Goal: Use online tool/utility: Use online tool/utility

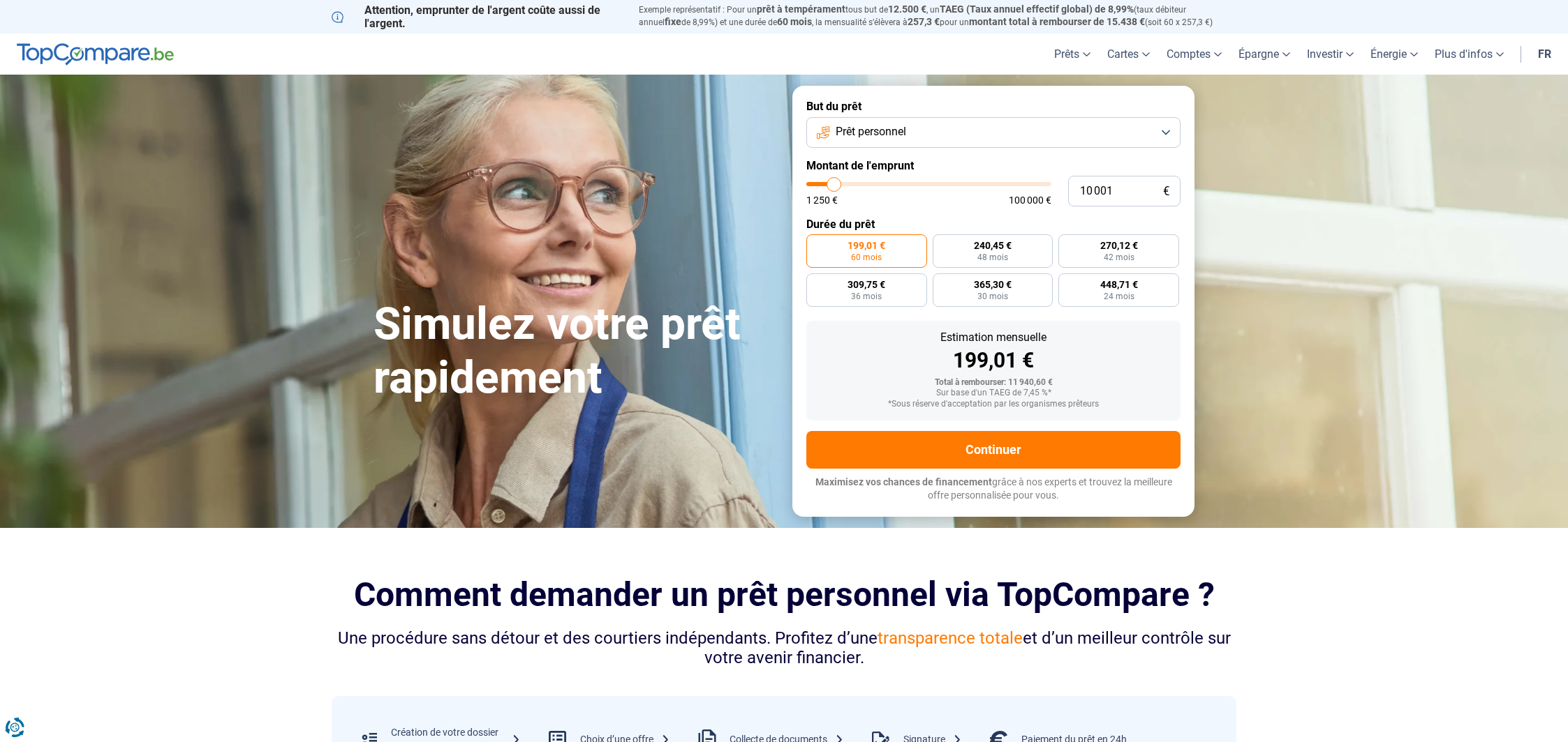
type input "12 000"
type input "12000"
type input "12 500"
type input "12500"
type input "13 500"
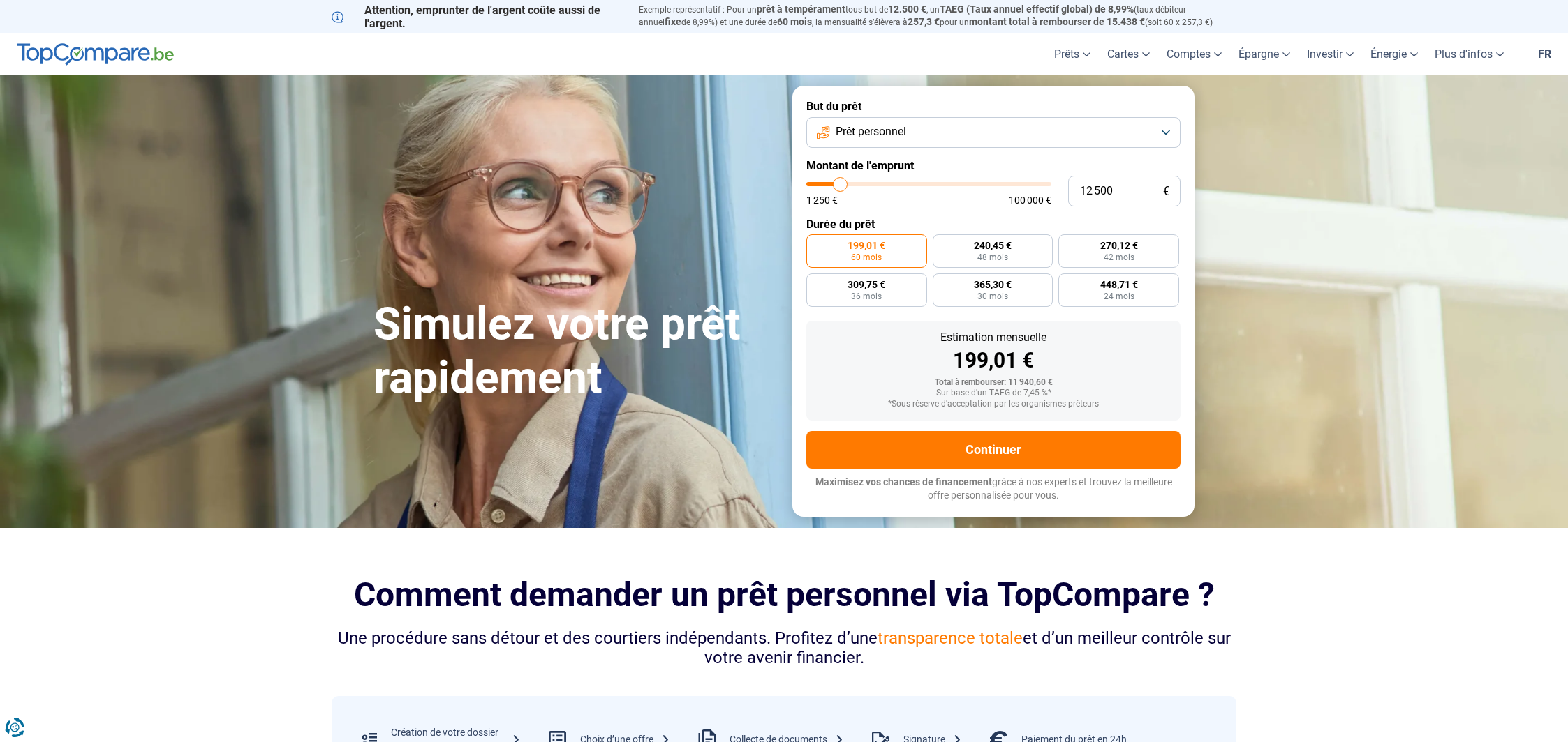
type input "13500"
type input "14 500"
type input "14500"
type input "15 250"
type input "15250"
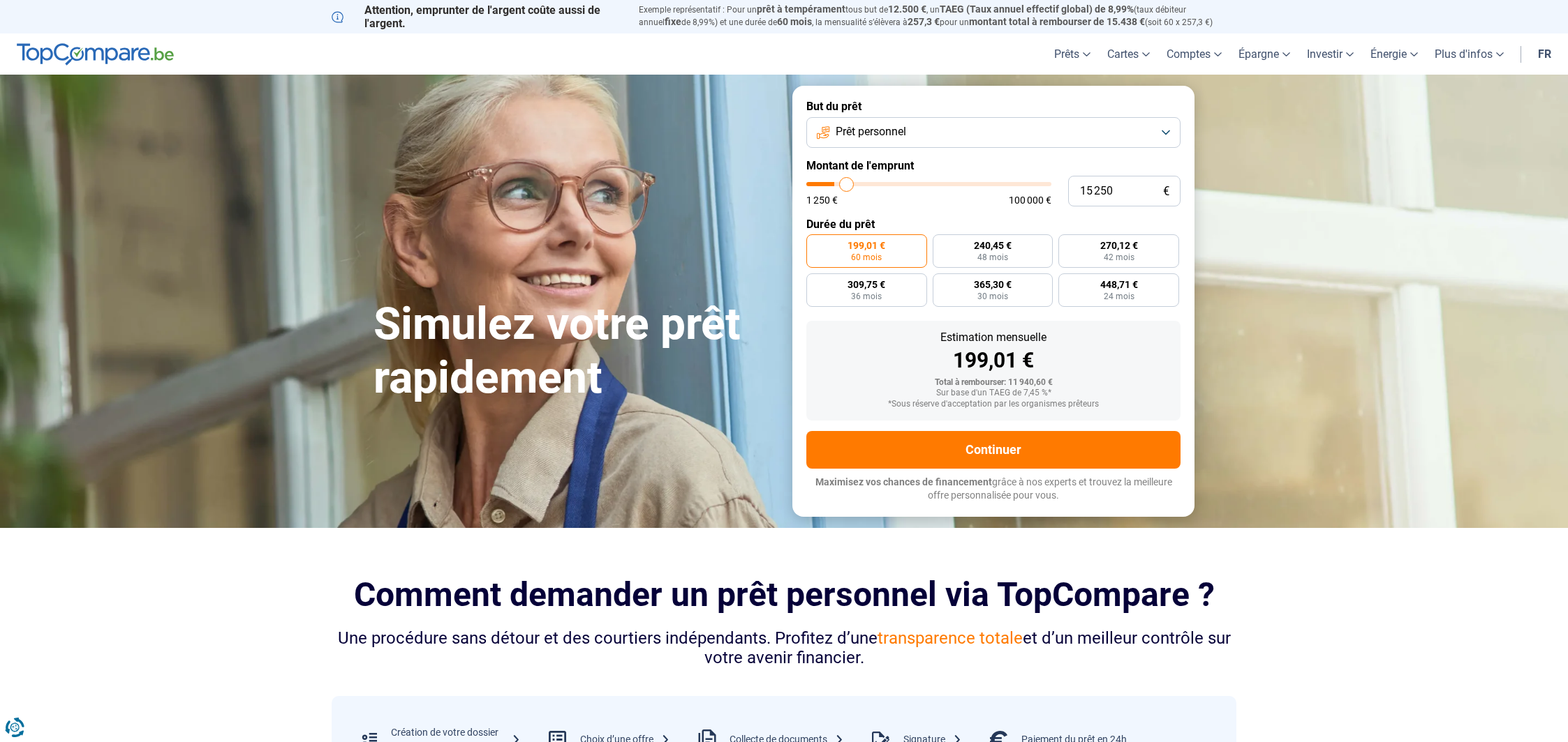
type input "15 500"
type input "15500"
type input "16 000"
type input "16000"
type input "16 500"
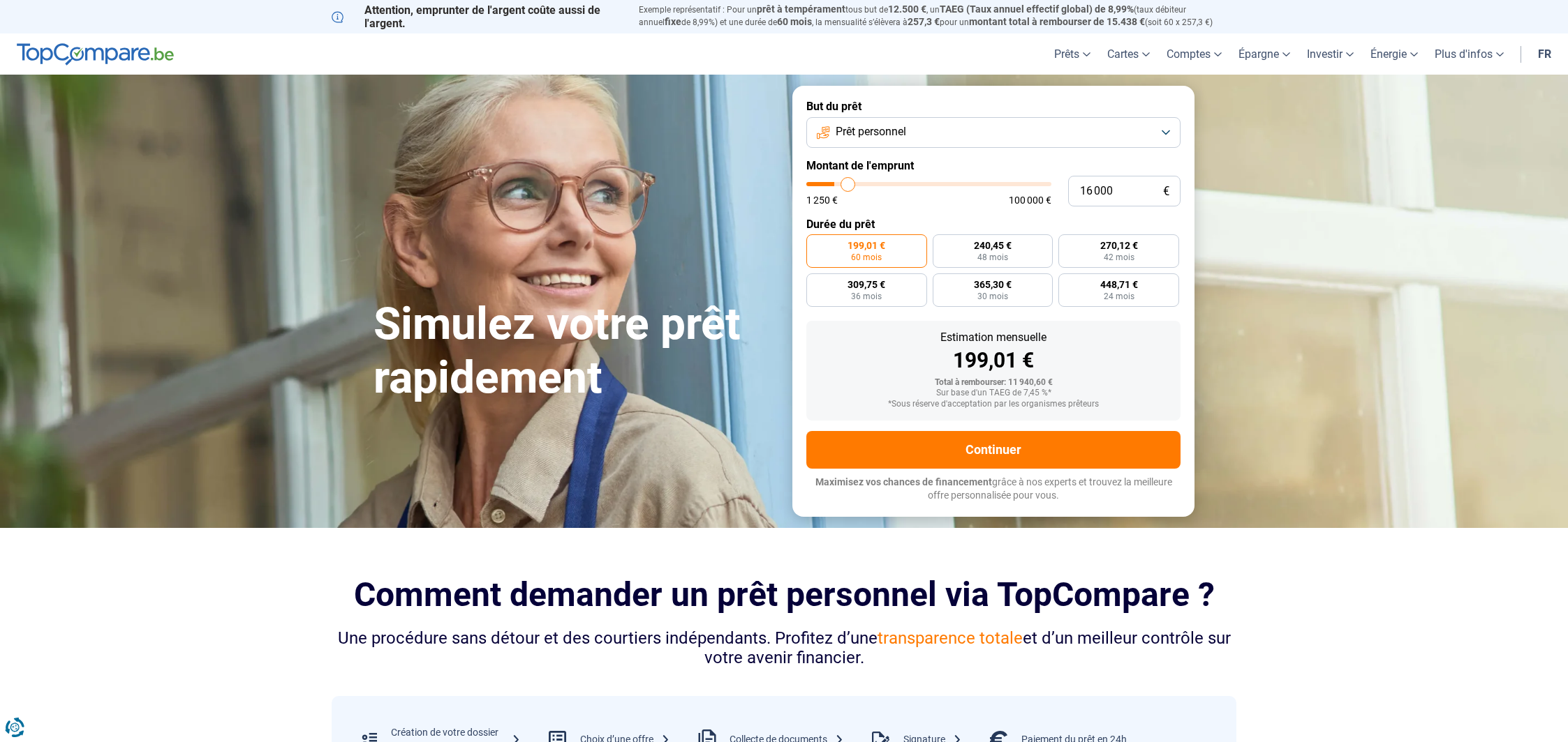
type input "16500"
type input "17 500"
type input "17500"
type input "19 000"
type input "19000"
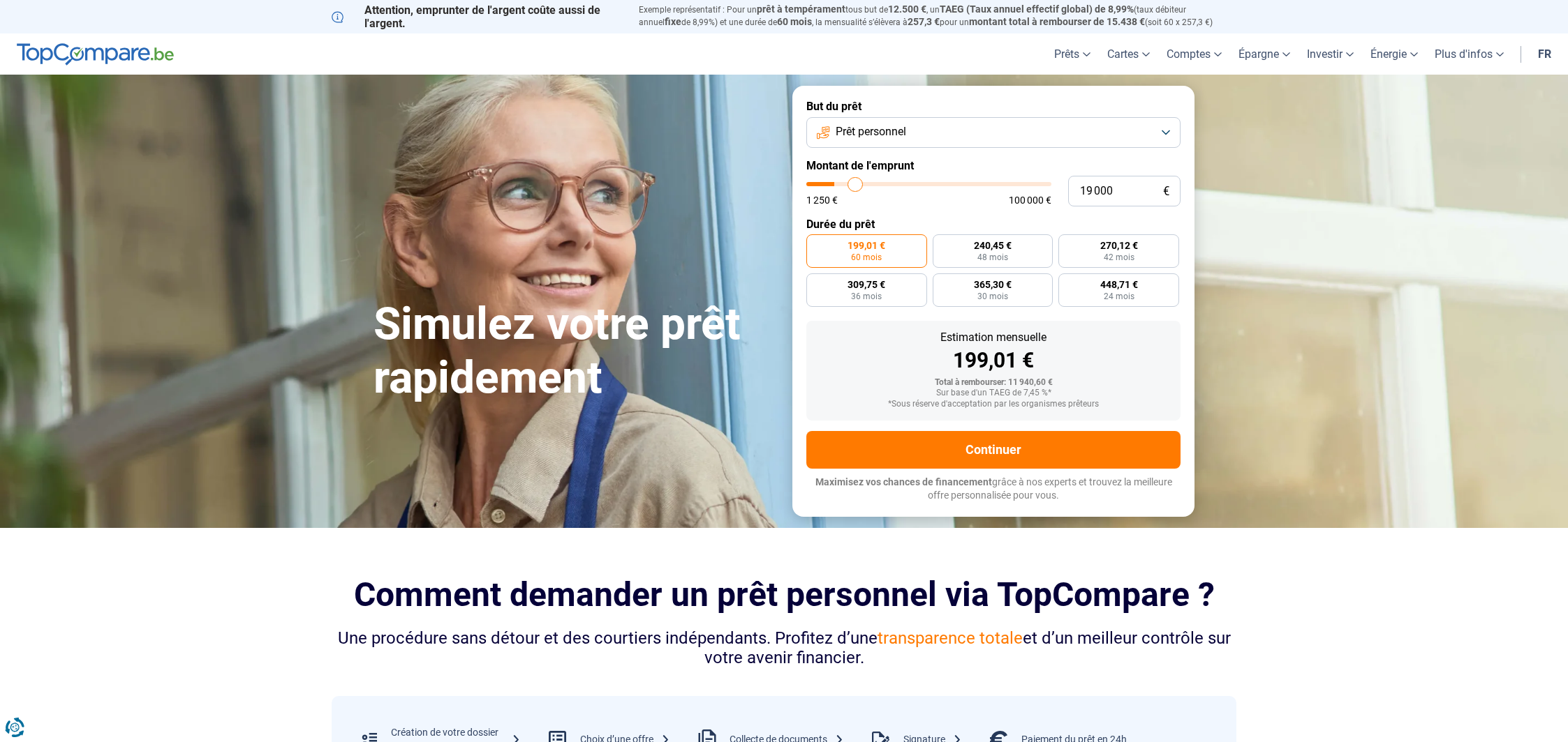
type input "20 000"
type input "20000"
type input "21 000"
type input "21000"
type input "21 500"
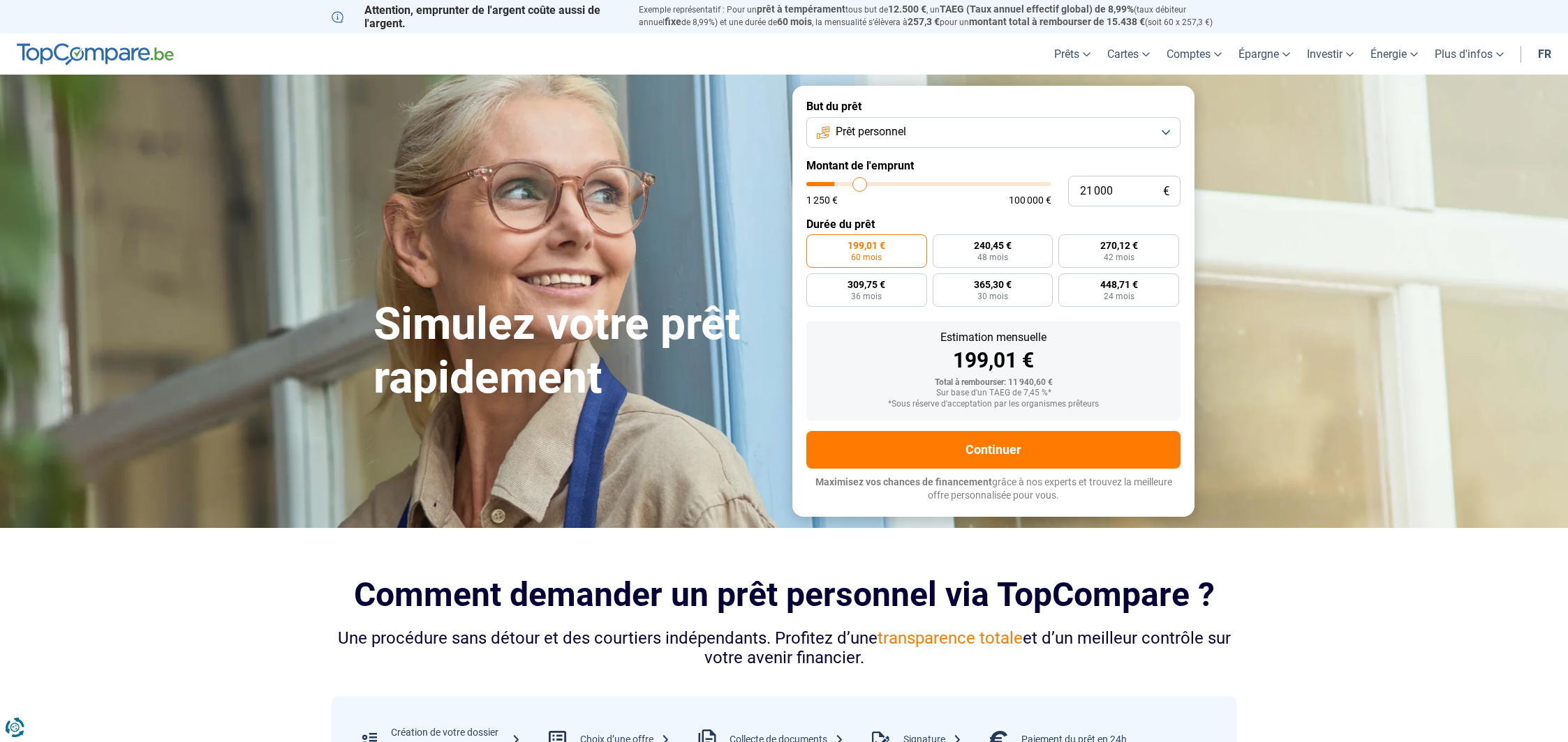
type input "21500"
type input "22 000"
type input "22000"
type input "22 250"
type input "22250"
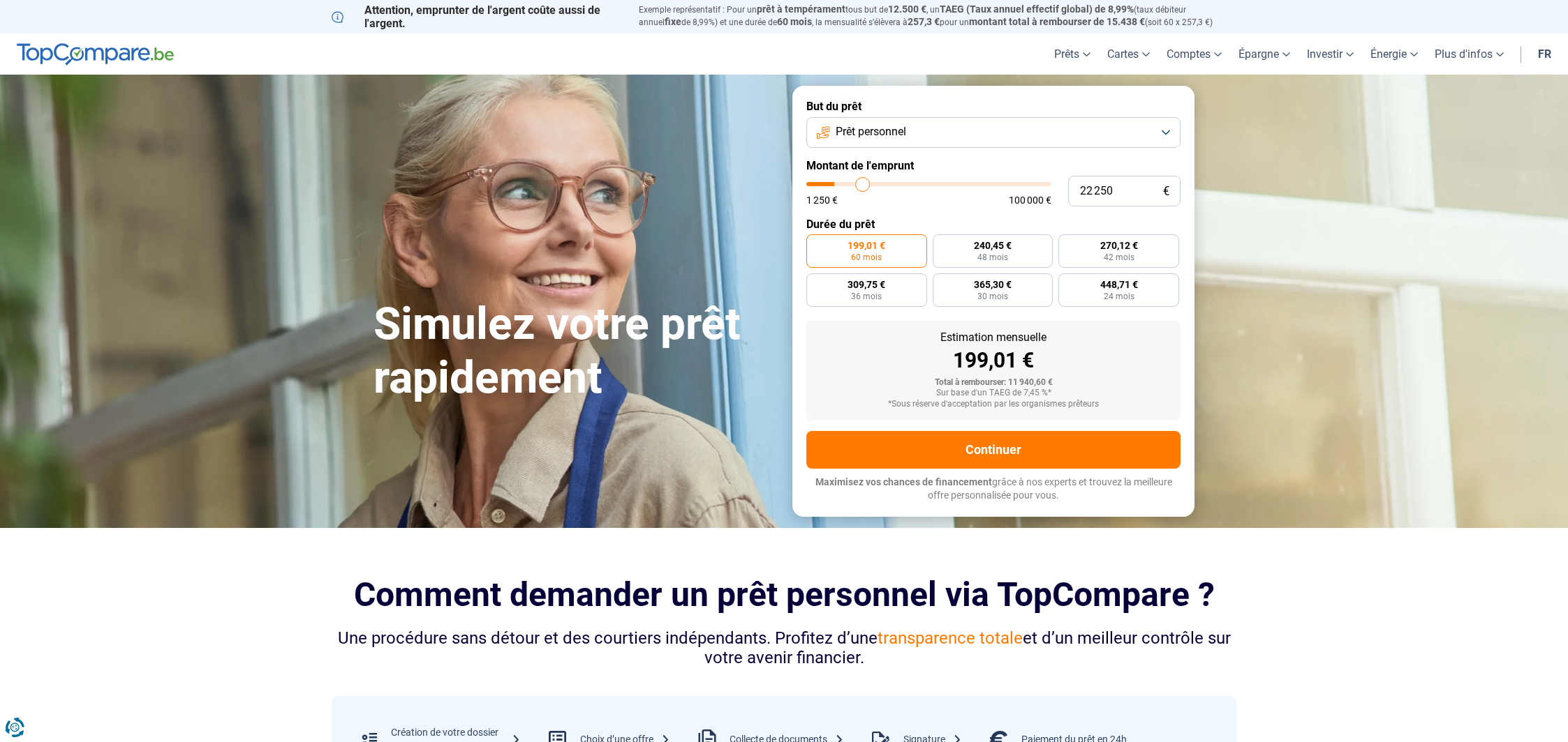
type input "22 750"
type input "22750"
type input "23 500"
type input "23500"
type input "26 000"
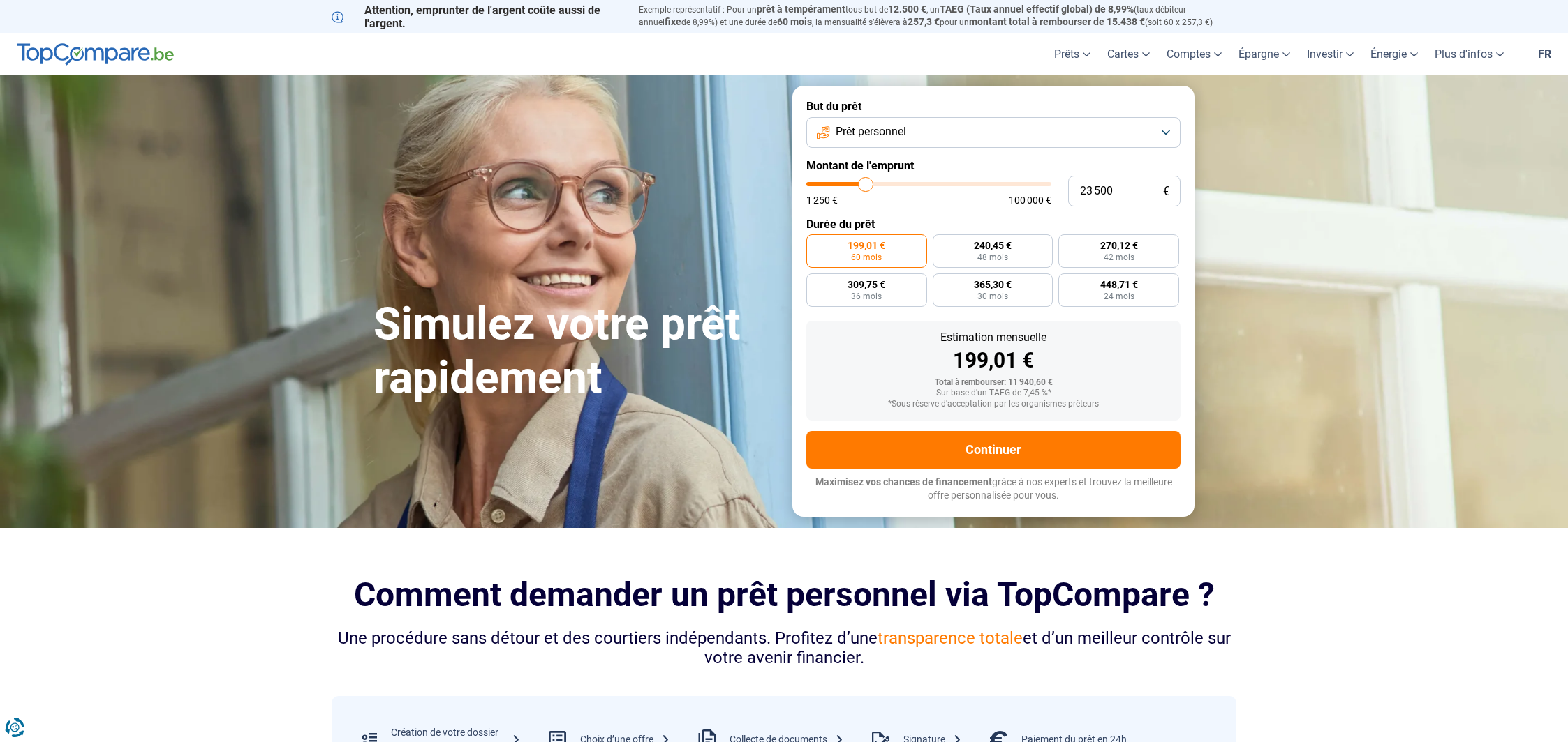
type input "26000"
type input "28 750"
type input "28750"
type input "29 750"
type input "29750"
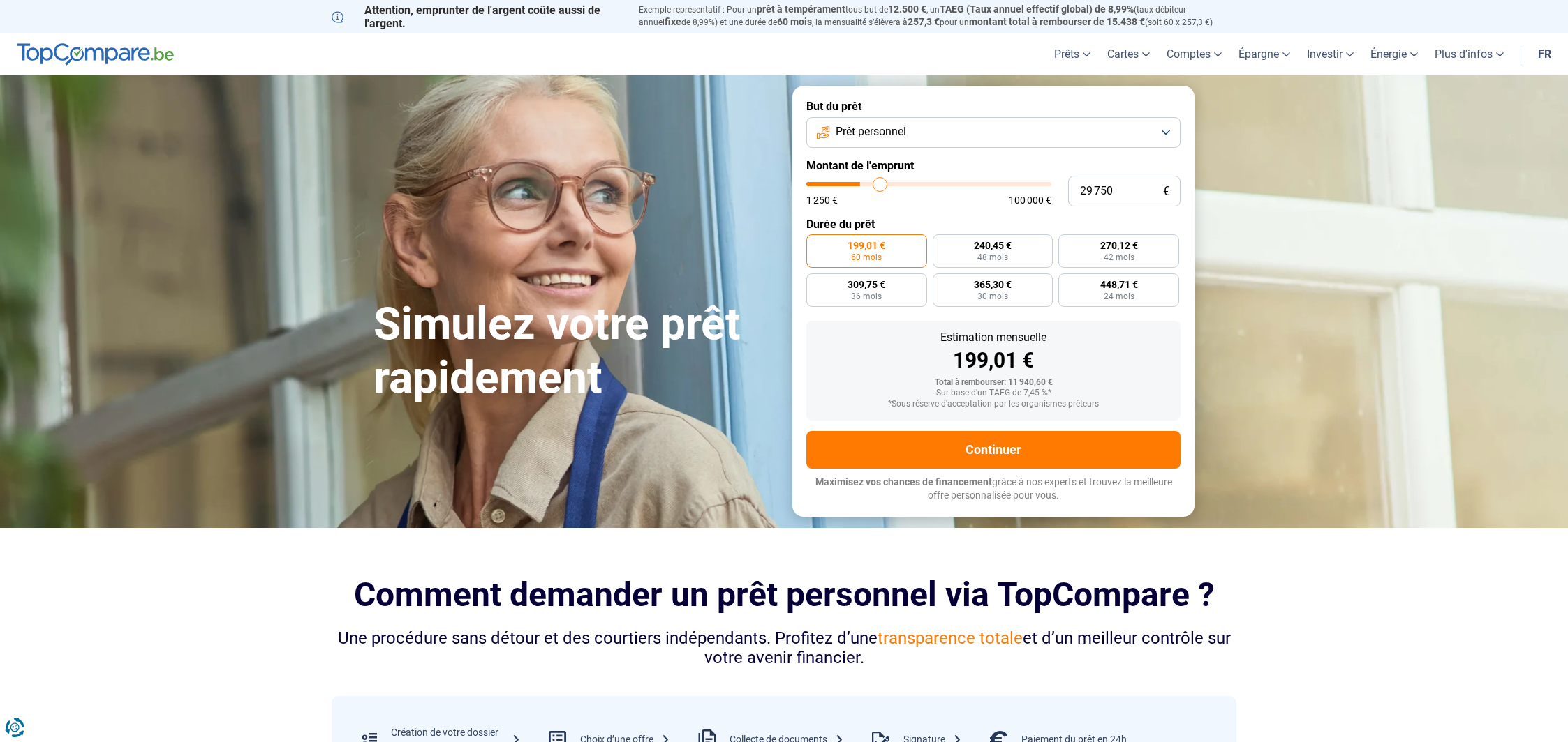
type input "30 250"
type input "30250"
type input "30 500"
type input "30500"
type input "30 750"
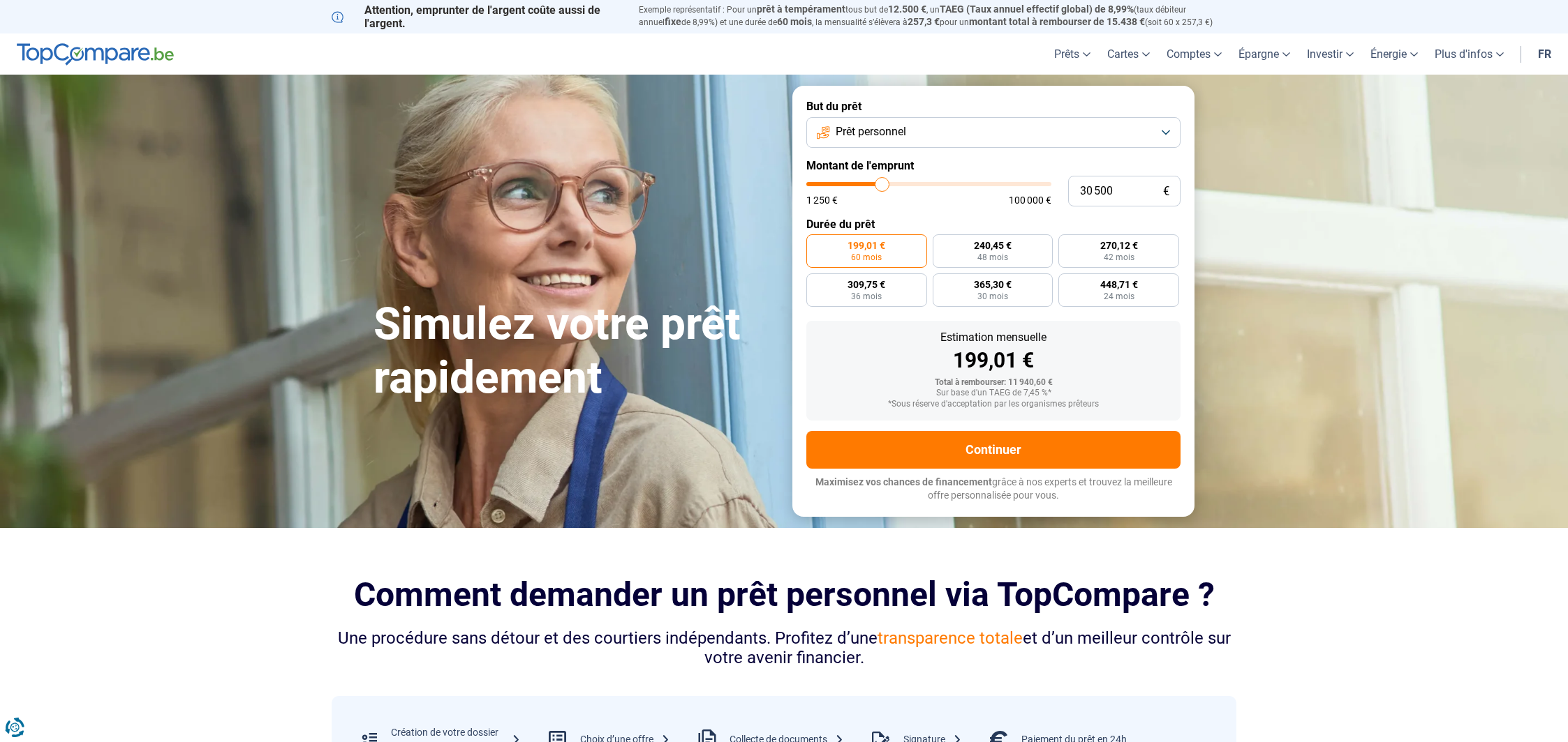
type input "30750"
type input "31 000"
type input "31000"
type input "31 250"
type input "31250"
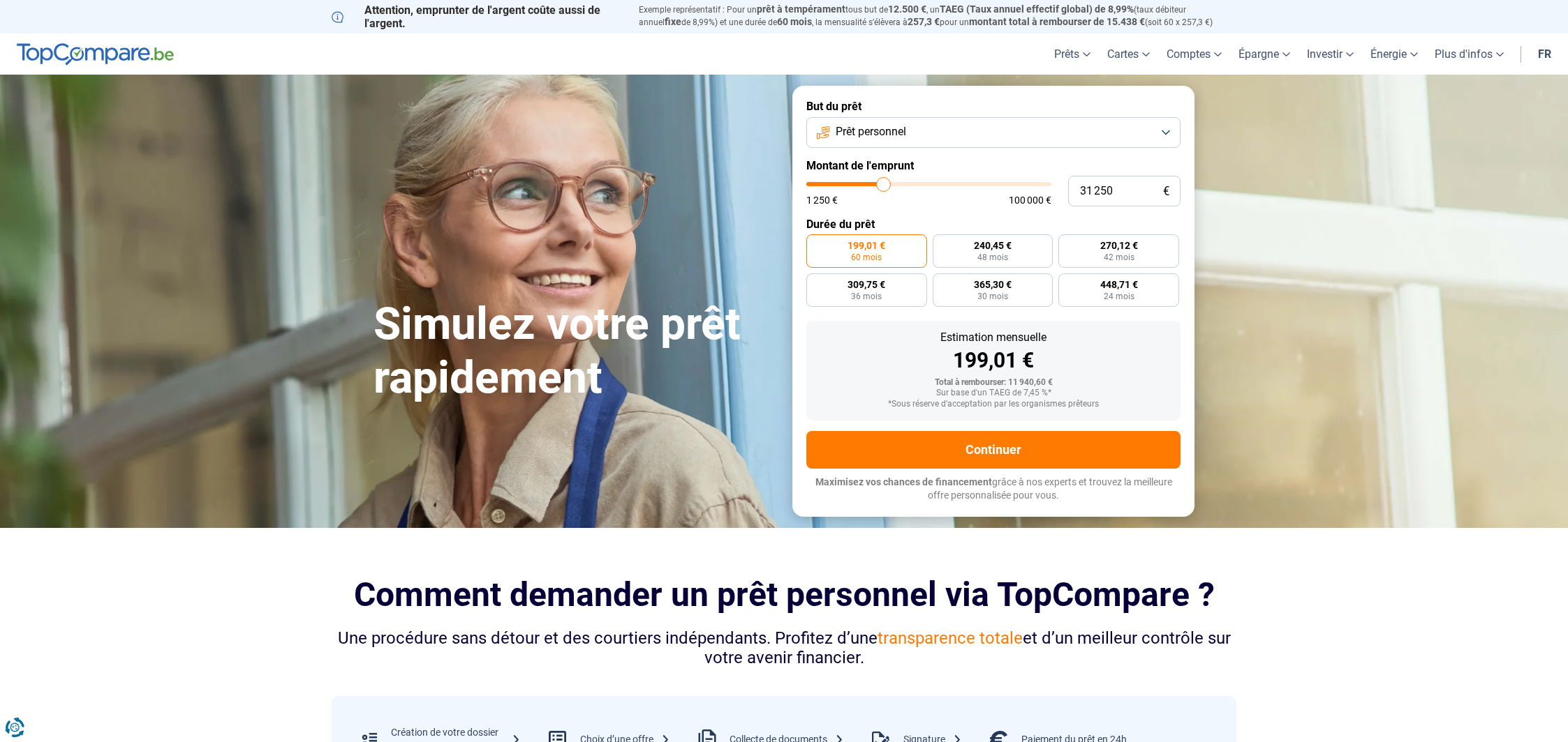
type input "31 500"
type input "31500"
type input "32 000"
type input "32000"
type input "32 250"
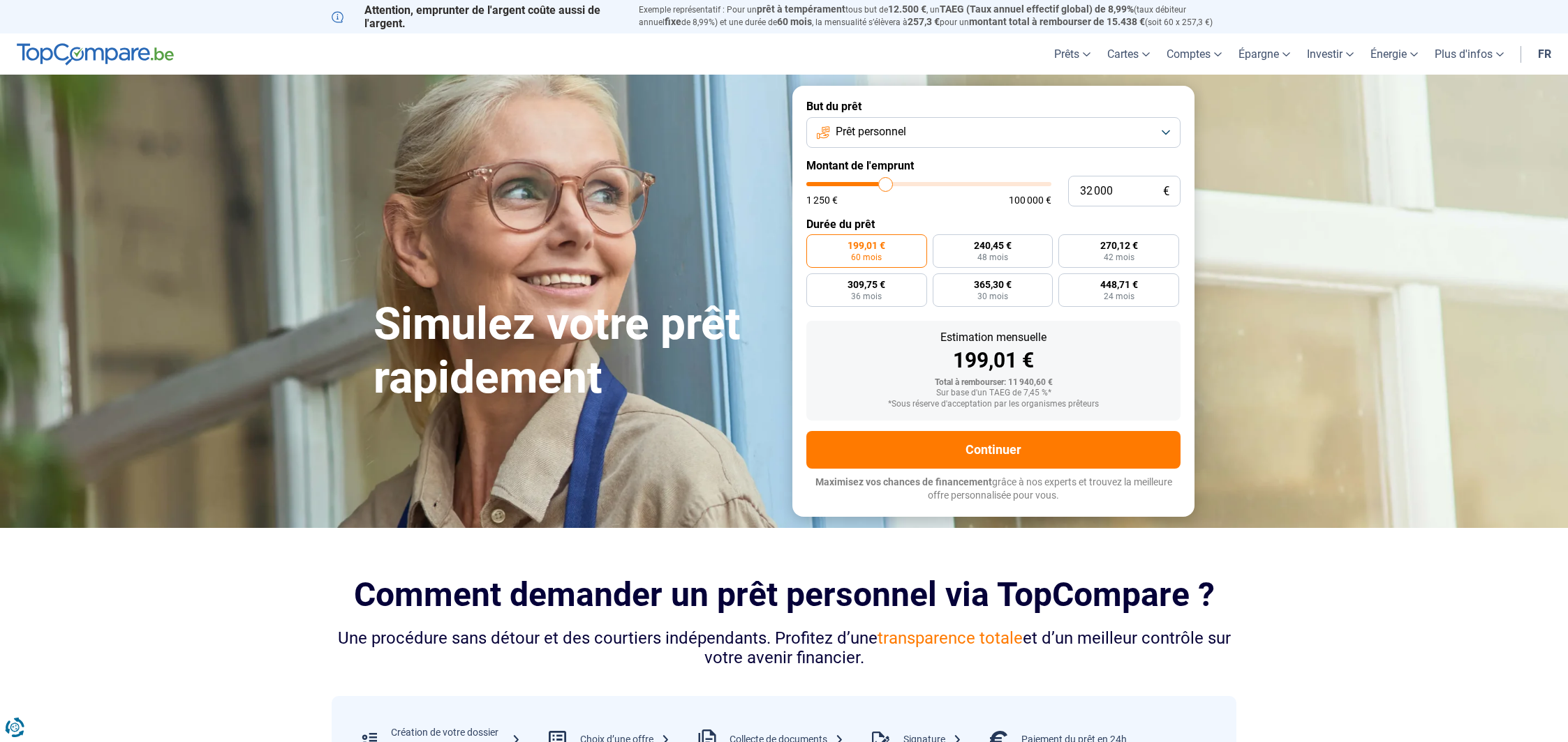
type input "32250"
type input "32 500"
type input "32500"
type input "32 750"
type input "32750"
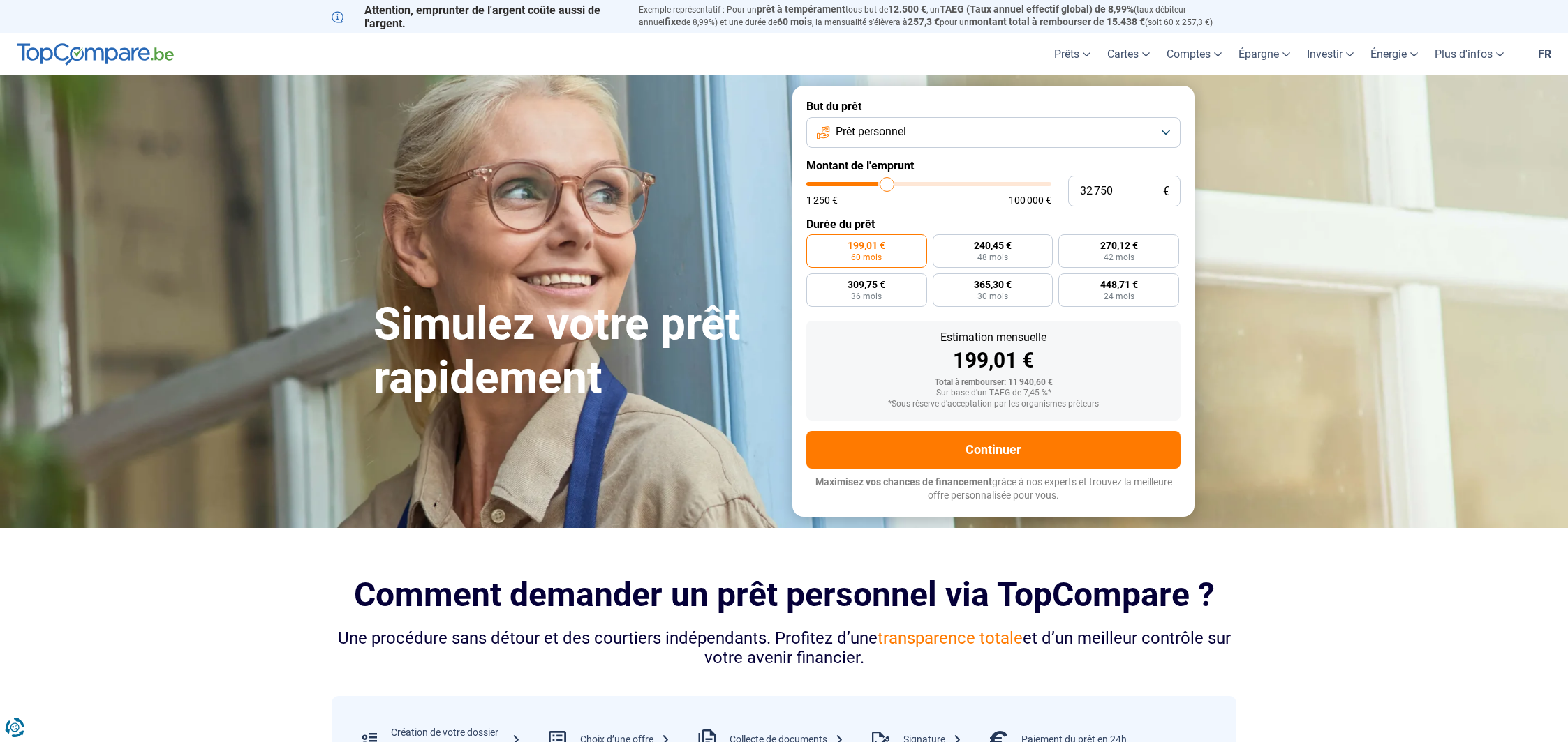
type input "33 750"
type input "33750"
type input "35 750"
type input "35750"
type input "37 000"
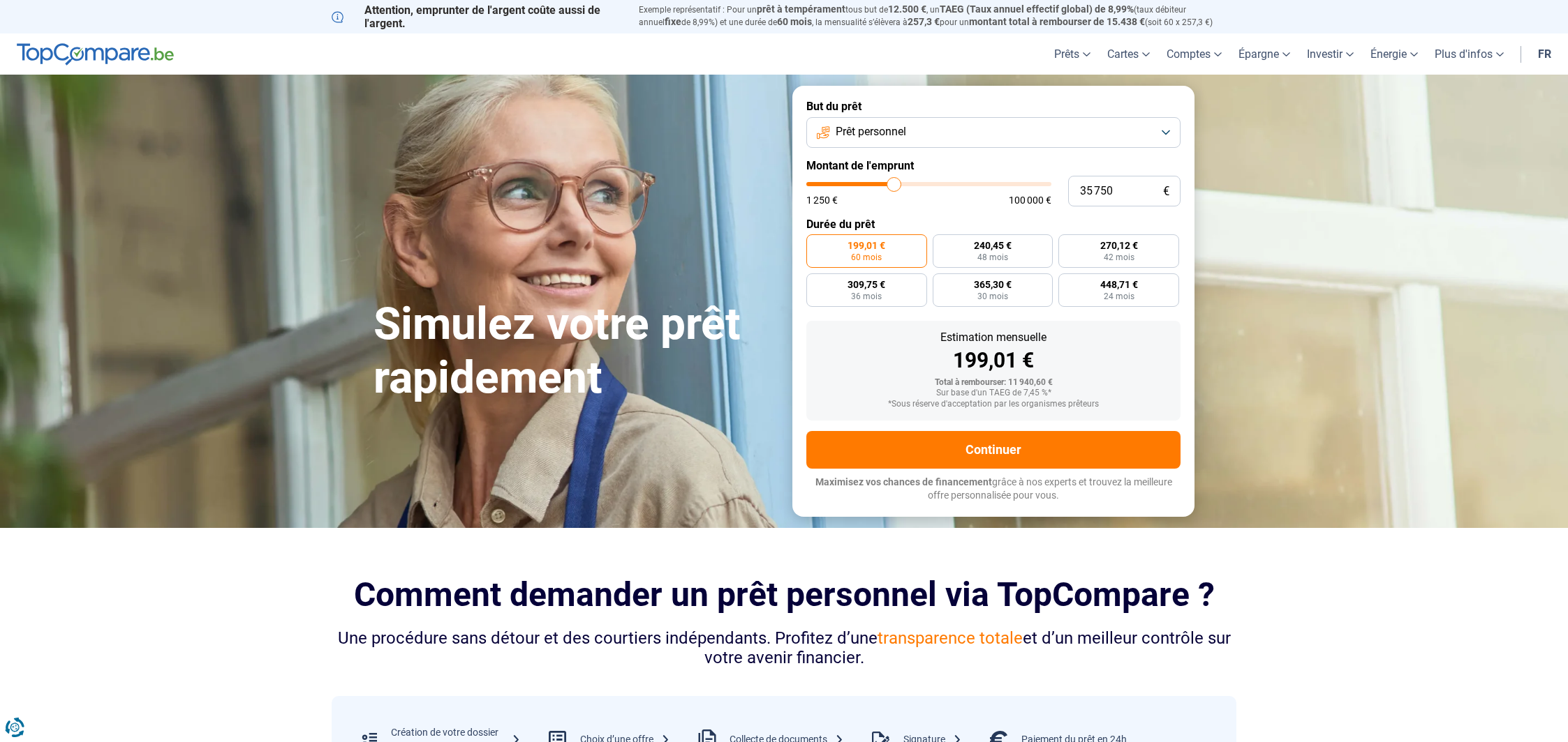
type input "37000"
type input "37 750"
type input "37750"
type input "38 000"
type input "38000"
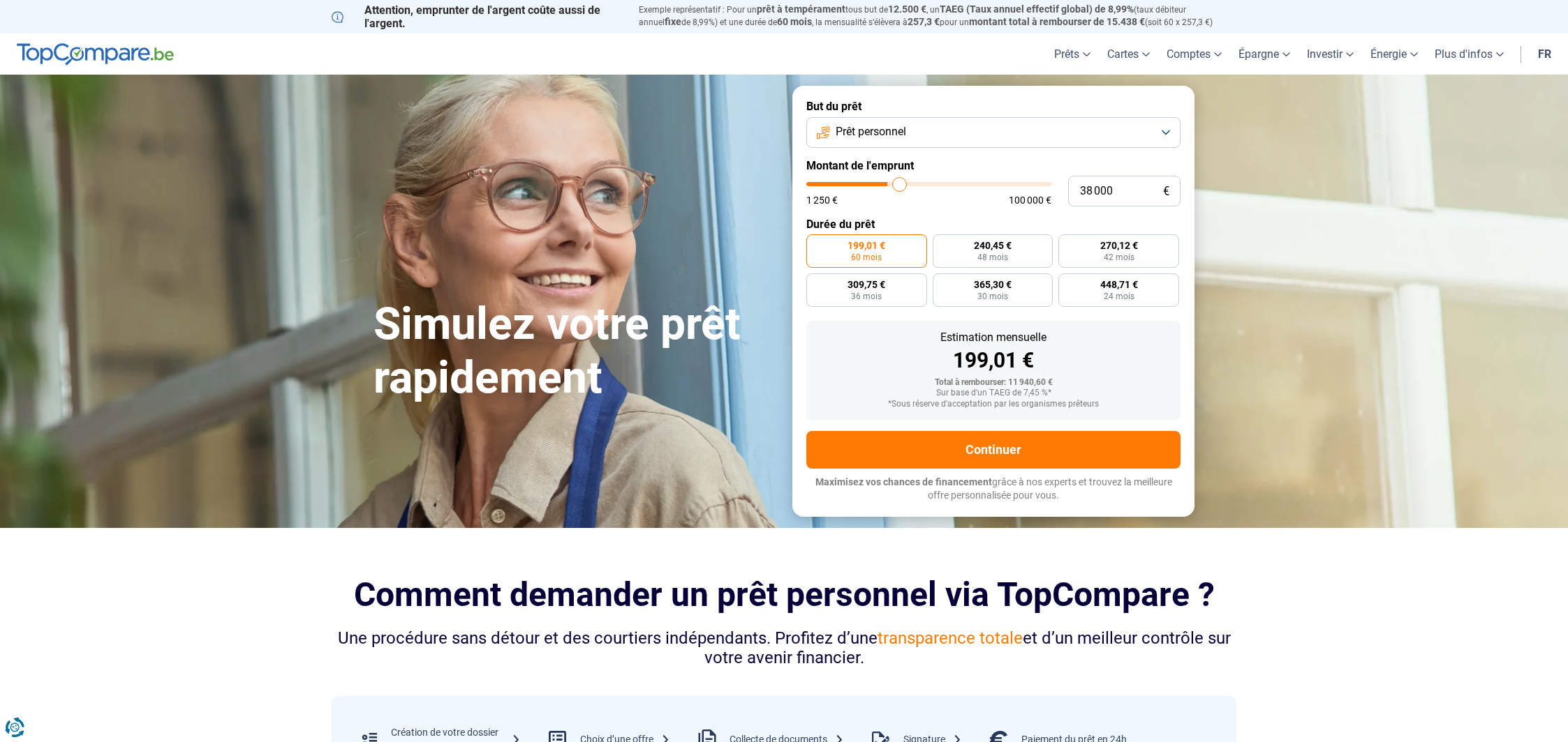
type input "38 750"
type input "38750"
type input "39 250"
type input "39250"
type input "39 750"
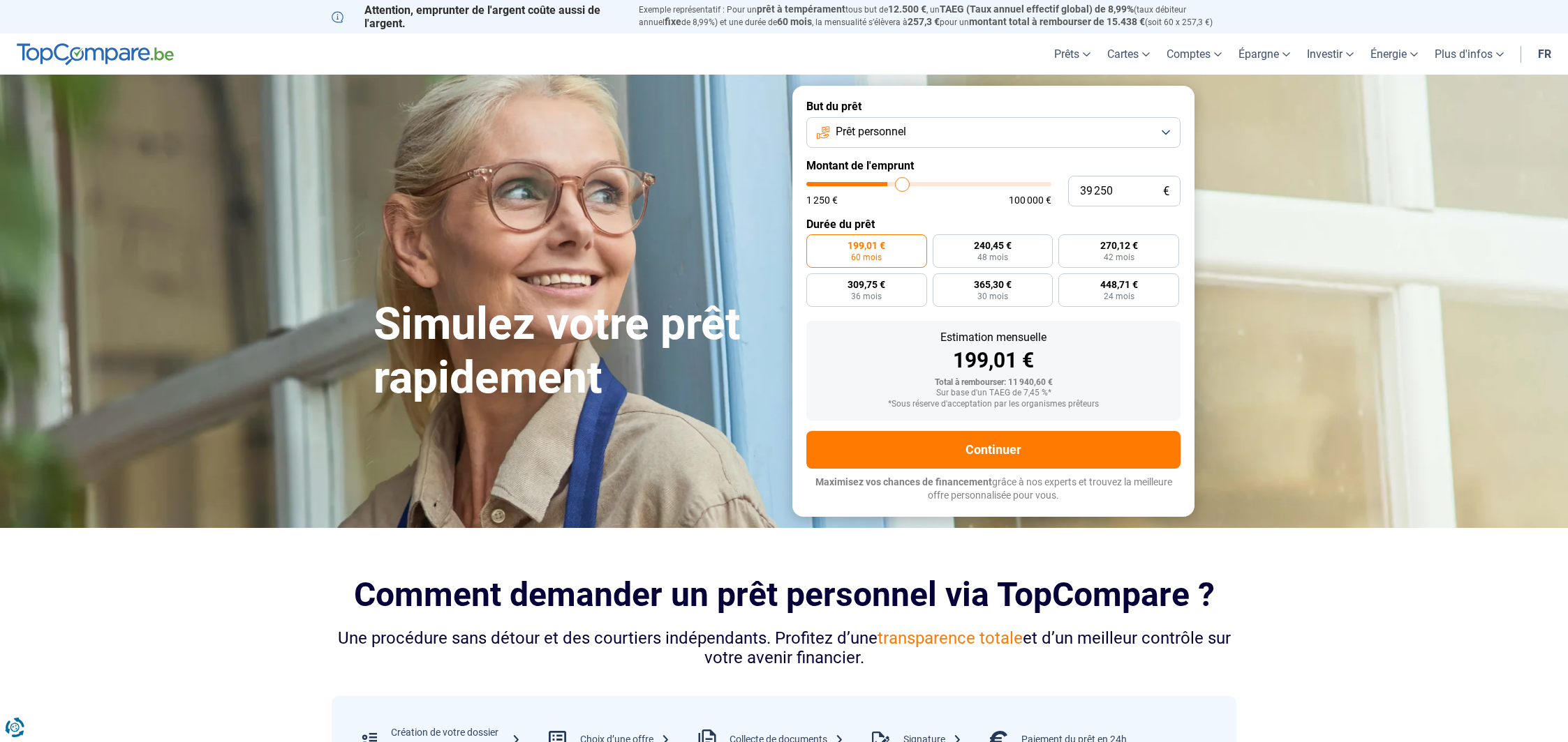
type input "39750"
type input "40 500"
type input "40500"
type input "40 750"
type input "40750"
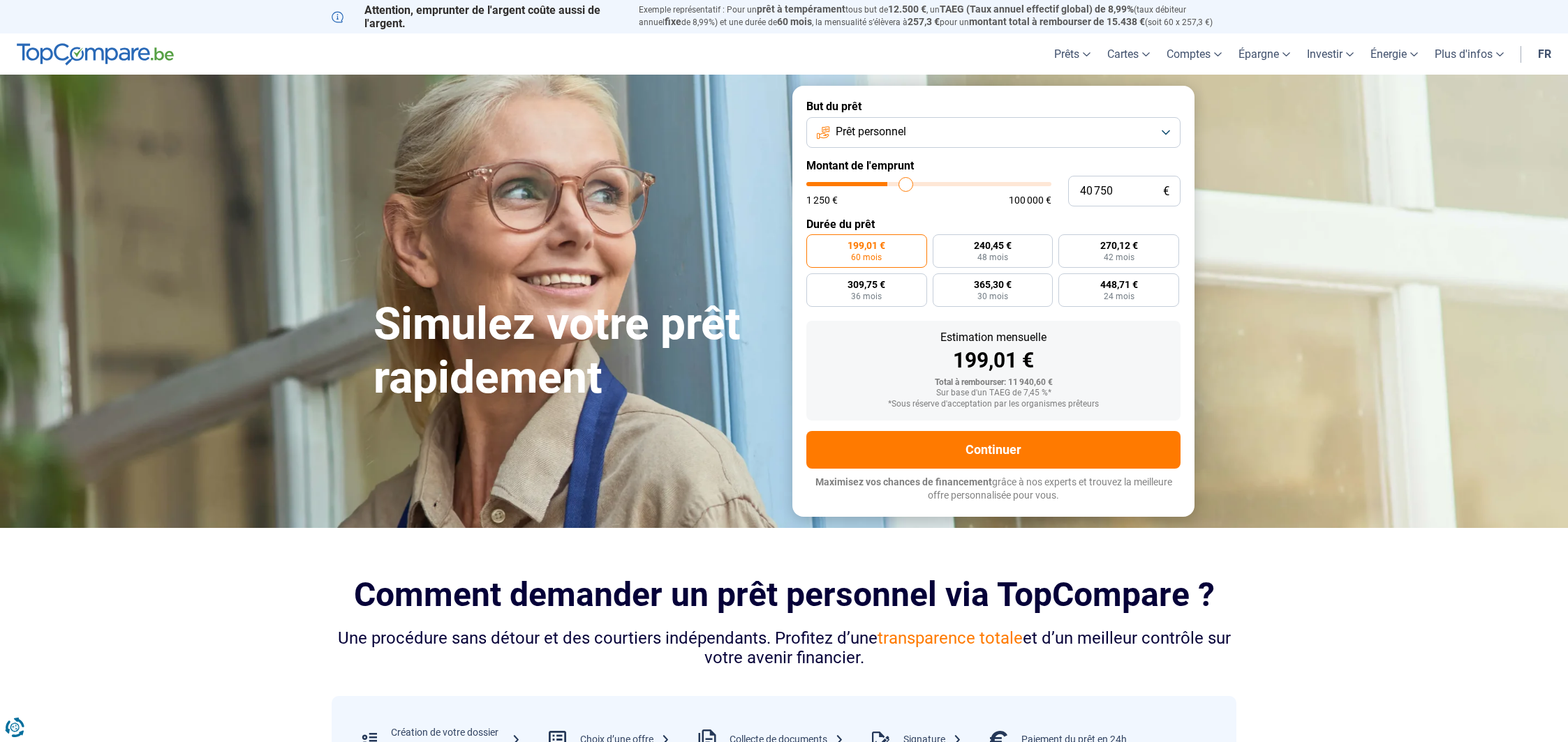
type input "41 000"
type input "41000"
type input "41 750"
type input "41750"
type input "43 750"
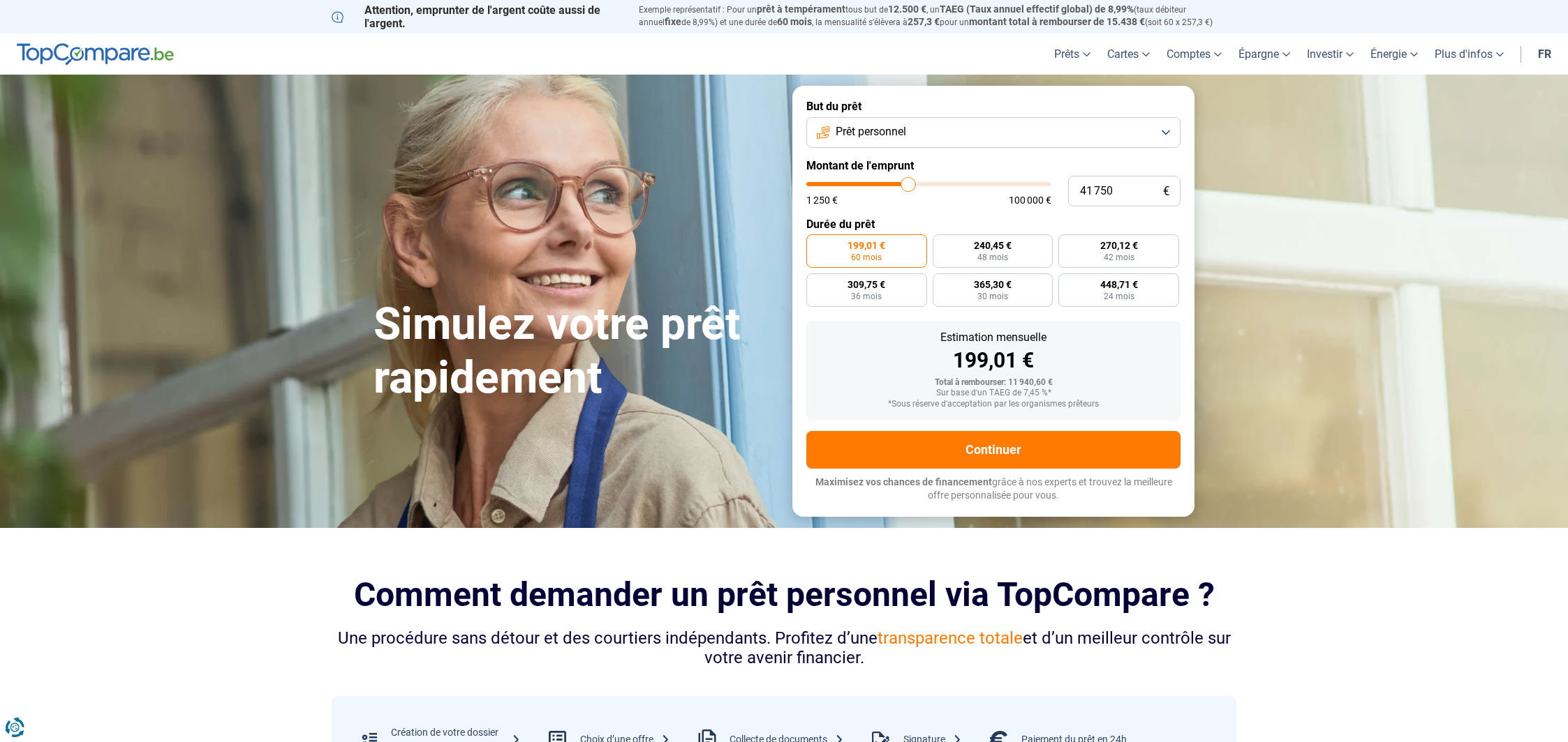
type input "43750"
type input "45 750"
type input "45750"
type input "48 000"
type input "48000"
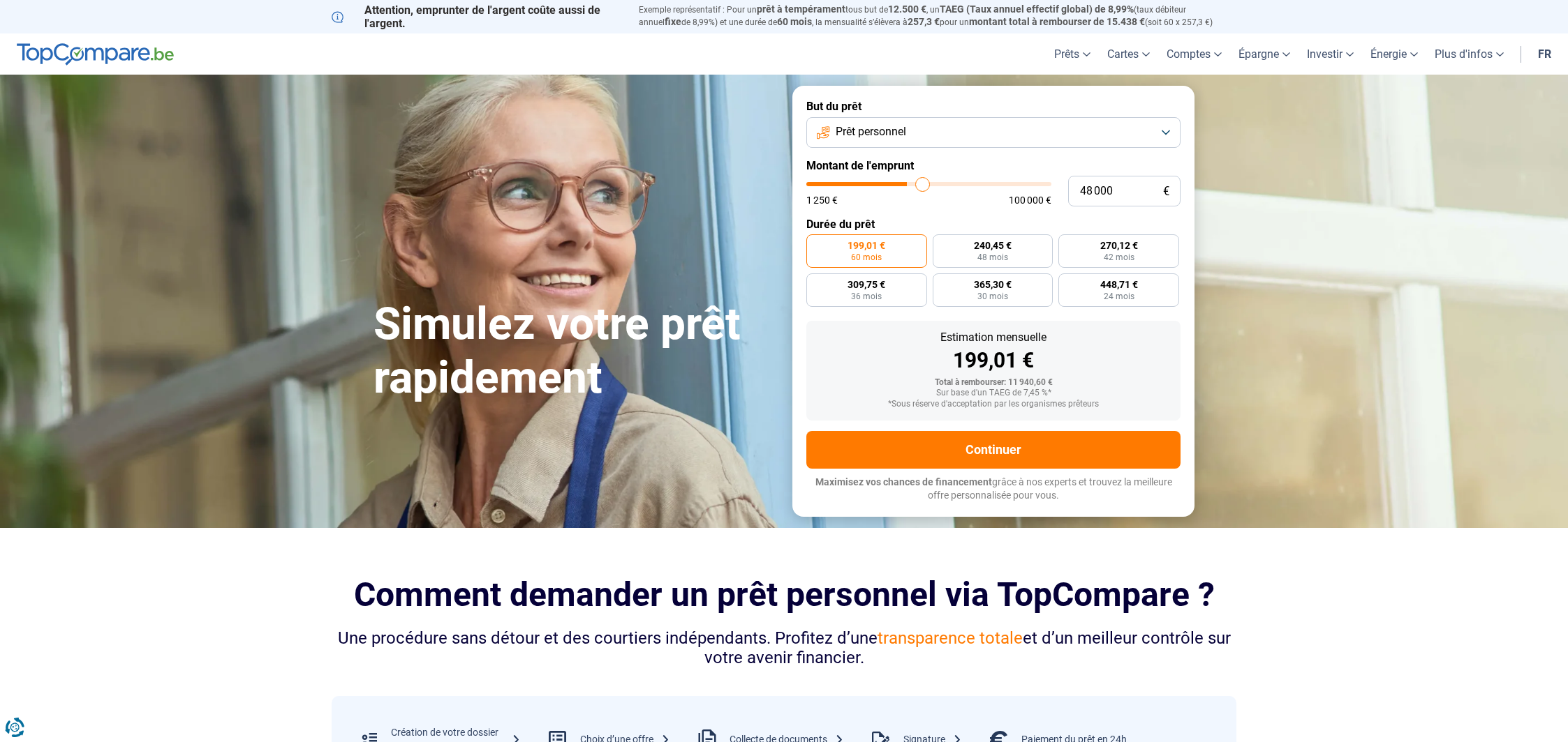
type input "49 250"
type input "49250"
type input "49 750"
type input "49750"
type input "50 000"
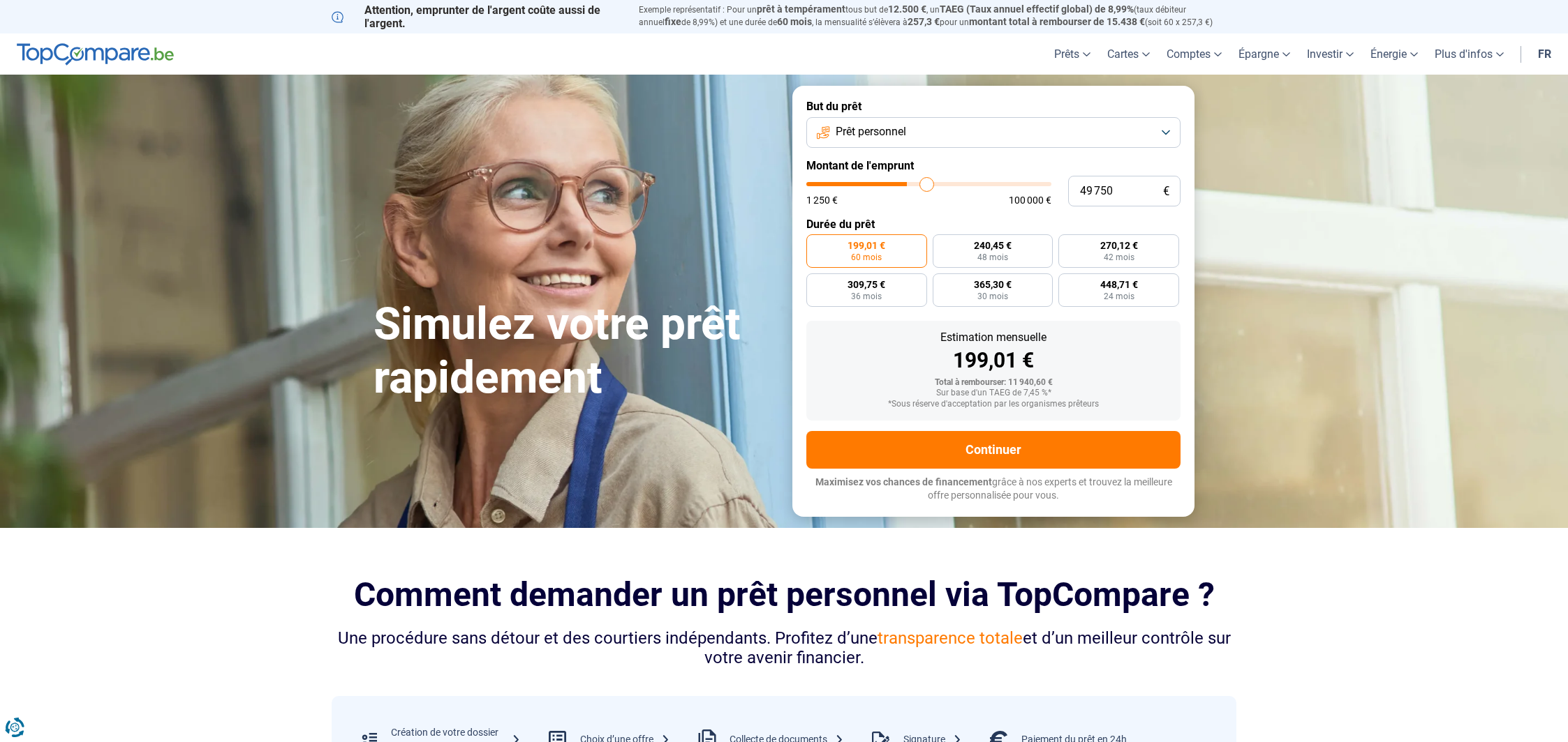
type input "50000"
type input "50 250"
type input "50250"
type input "50 500"
type input "50500"
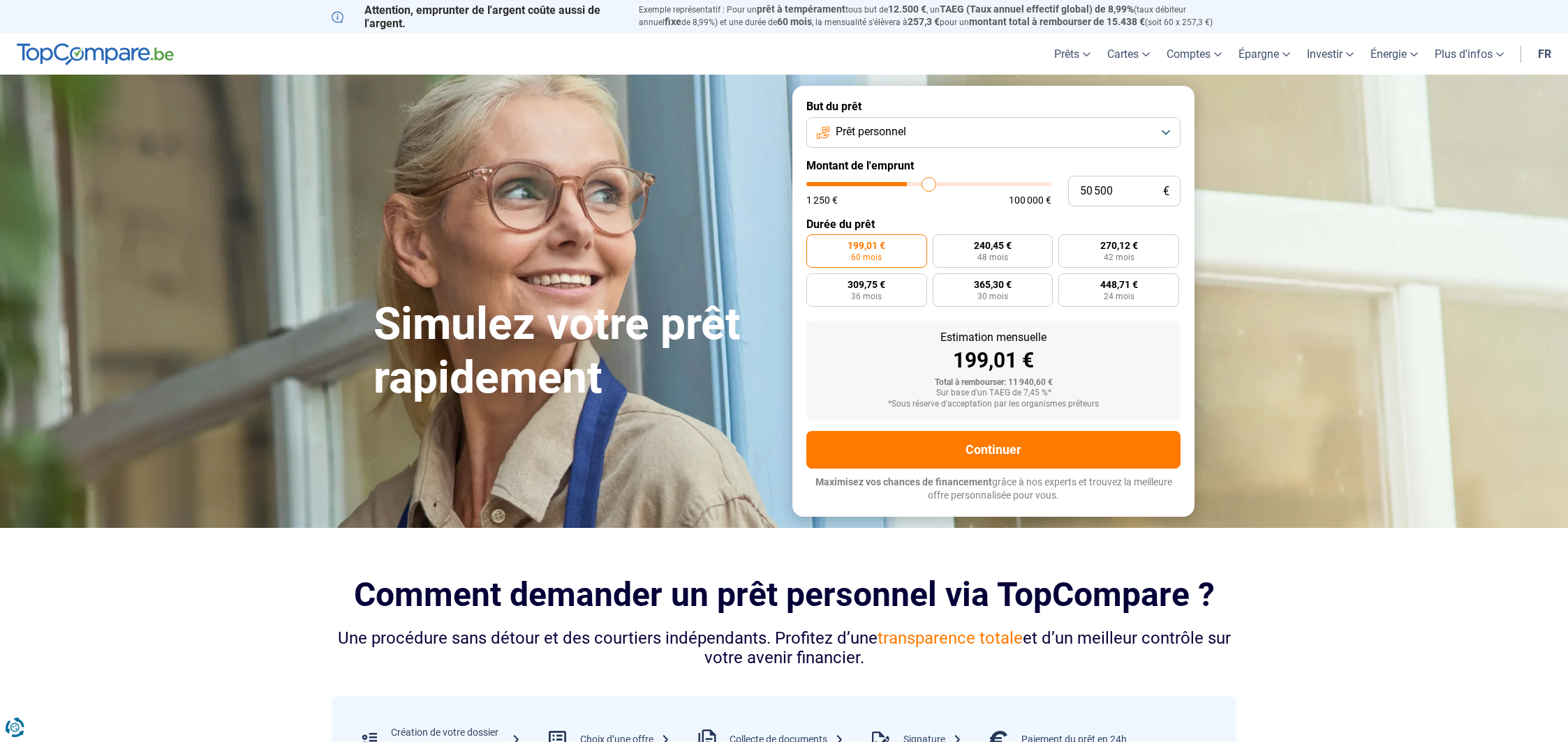
type input "50 750"
type input "50750"
type input "51 000"
type input "51000"
type input "52 250"
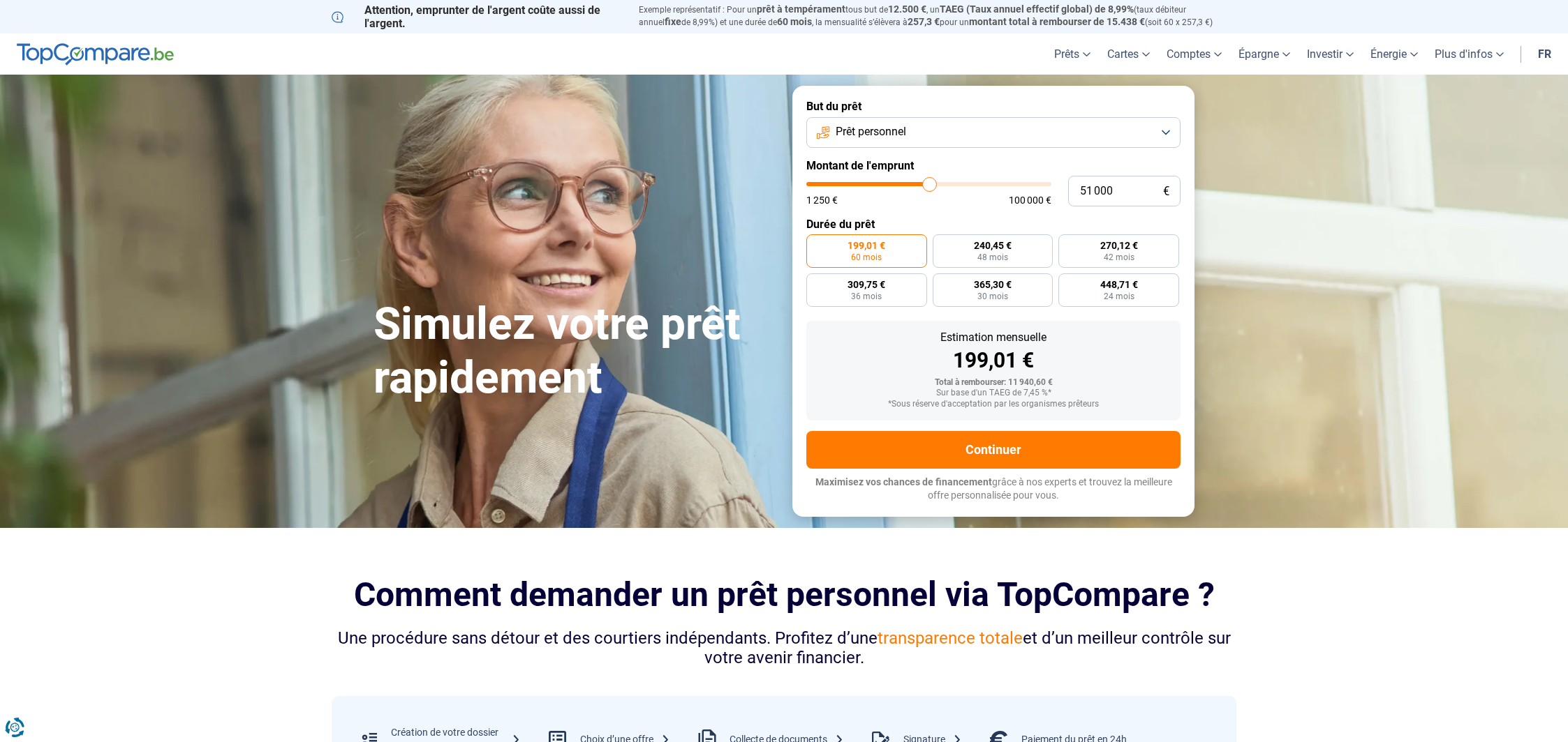
type input "52250"
type input "57 250"
type input "57250"
type input "62 500"
type input "62500"
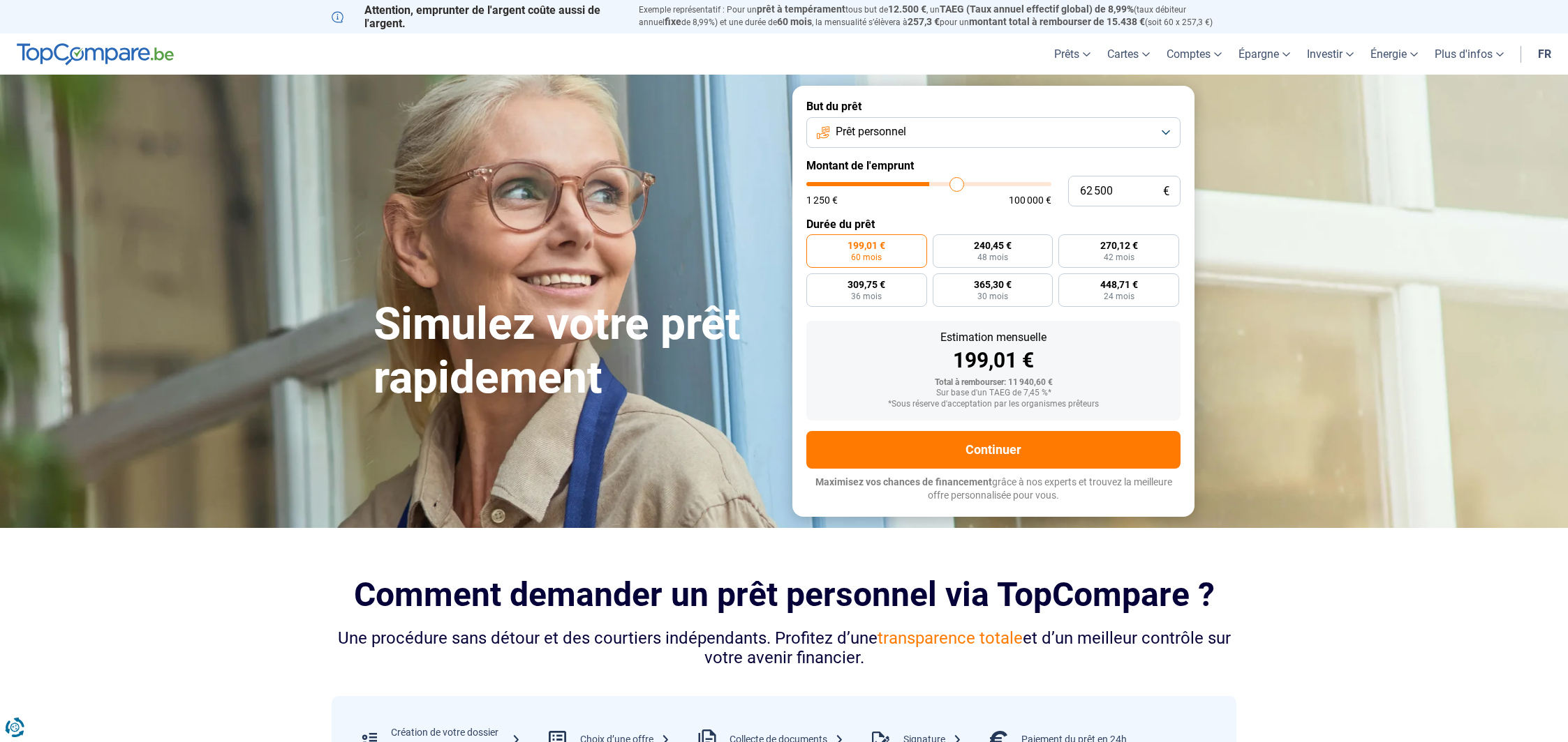
type input "67 250"
type input "67250"
type input "67 500"
type input "67500"
type input "68 000"
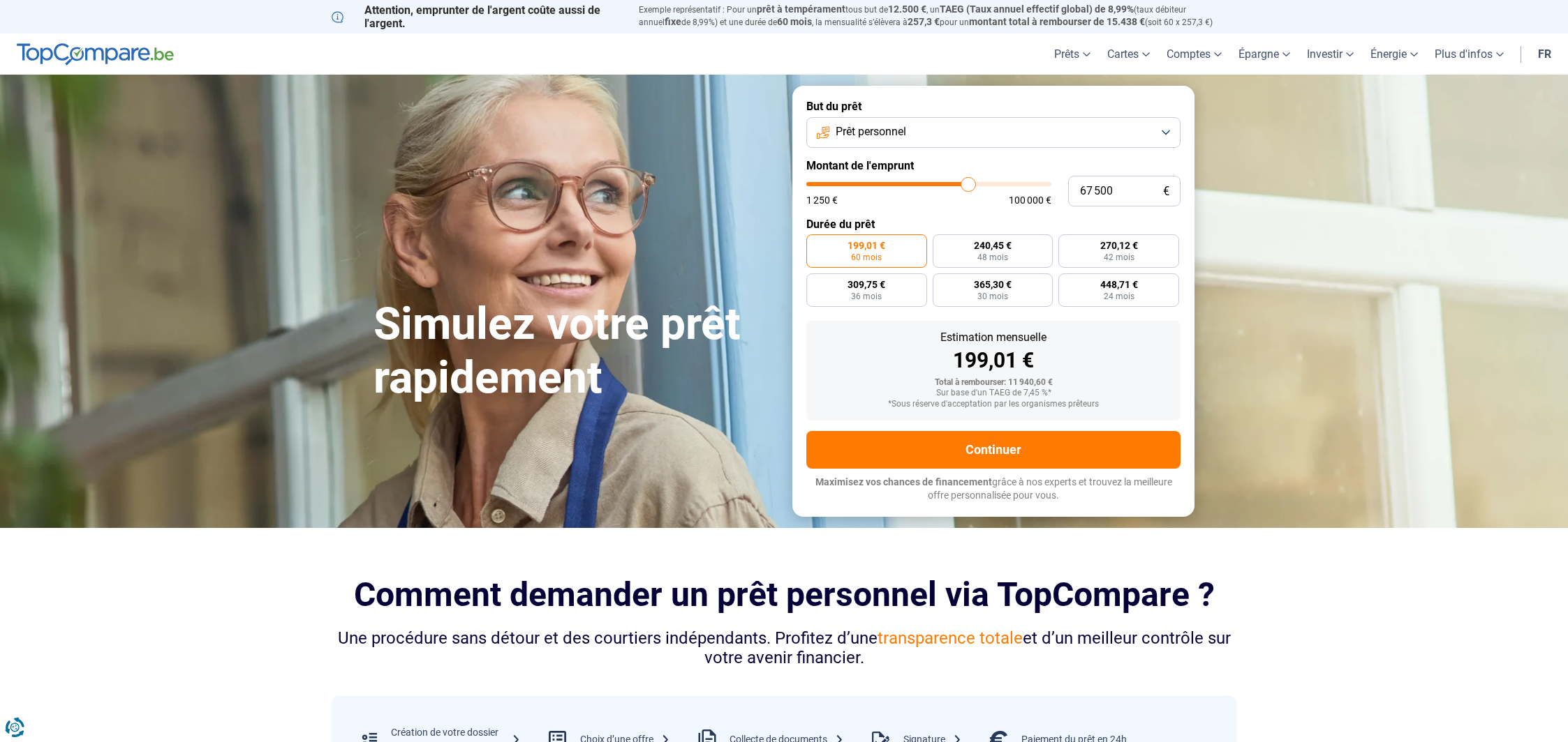
type input "68000"
type input "68 250"
type input "68250"
type input "68 750"
type input "68750"
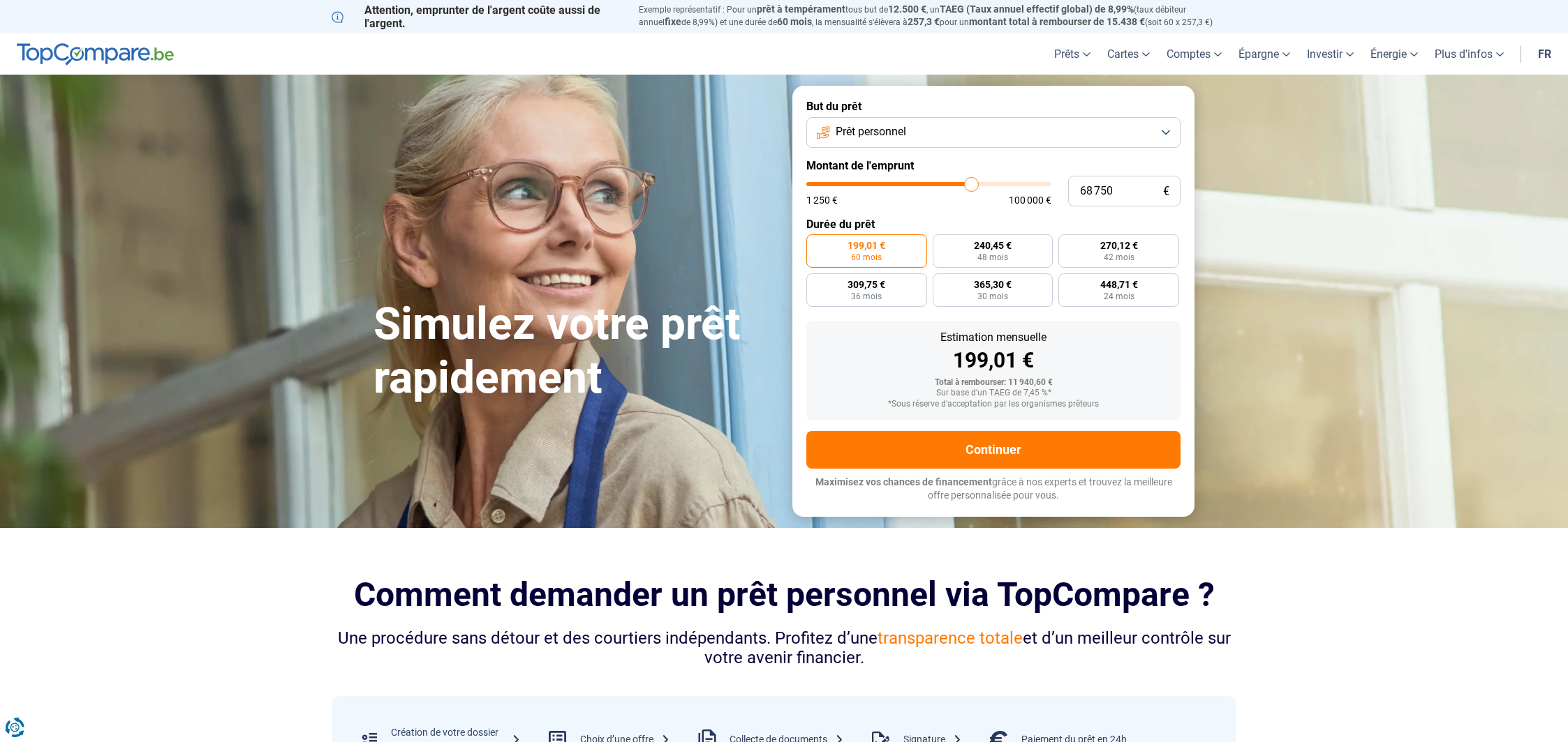
type input "69 250"
type input "69250"
type input "69 500"
type input "69500"
type input "69 750"
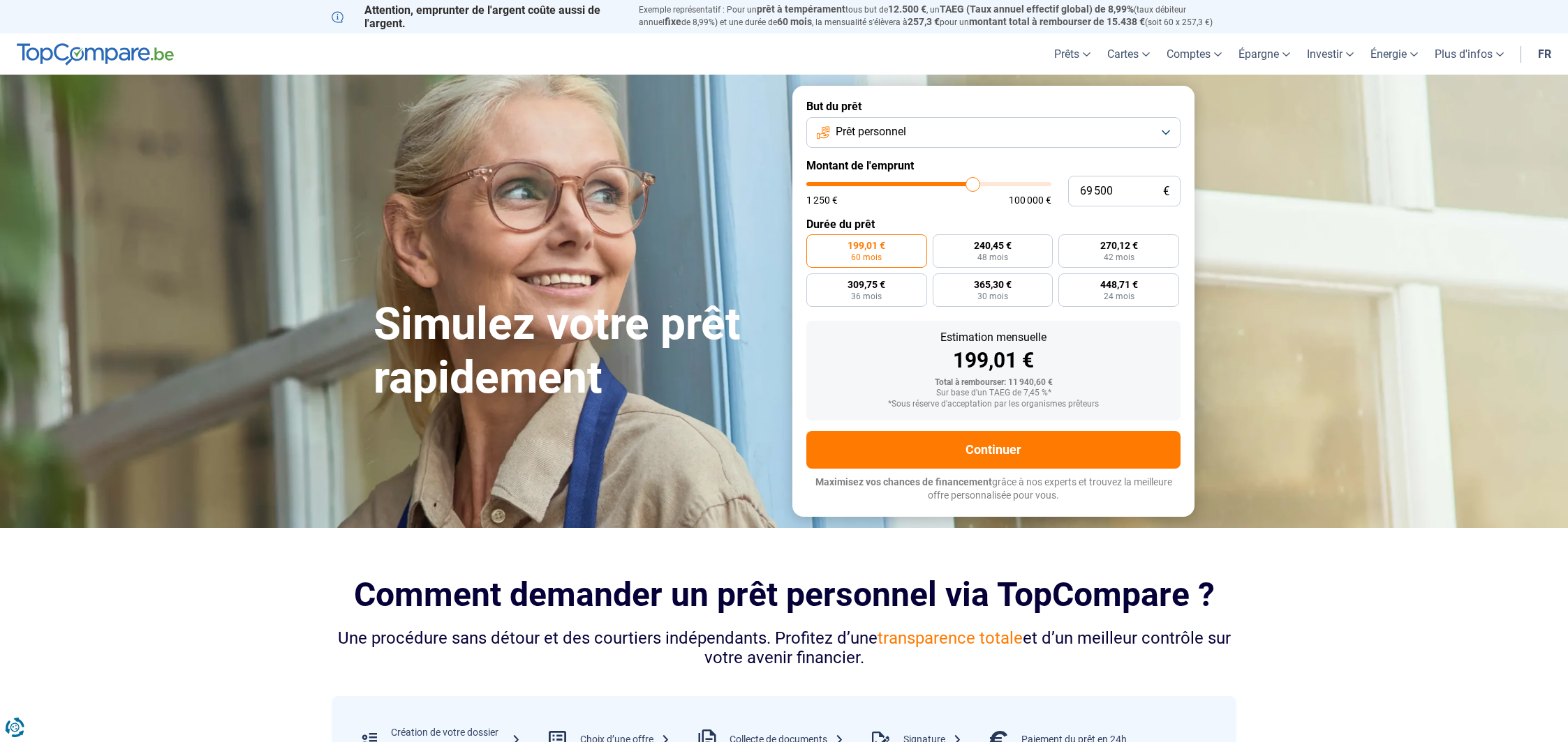
type input "69750"
type input "70 000"
type input "70000"
type input "70 250"
drag, startPoint x: 838, startPoint y: 183, endPoint x: 974, endPoint y: 182, distance: 136.0
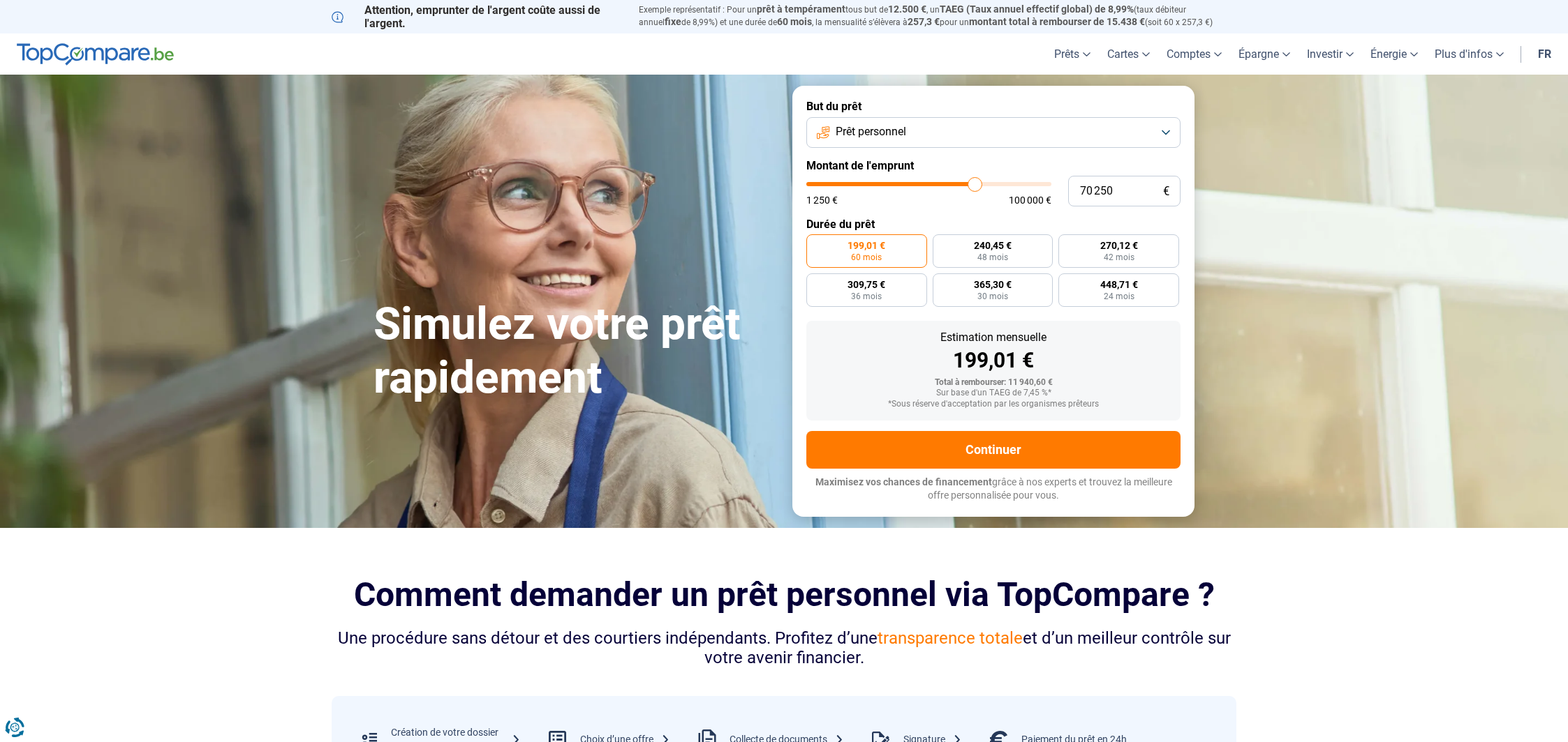
type input "70250"
click at [974, 182] on input "range" at bounding box center [928, 184] width 245 height 4
radio input "false"
type input "70 000"
type input "70000"
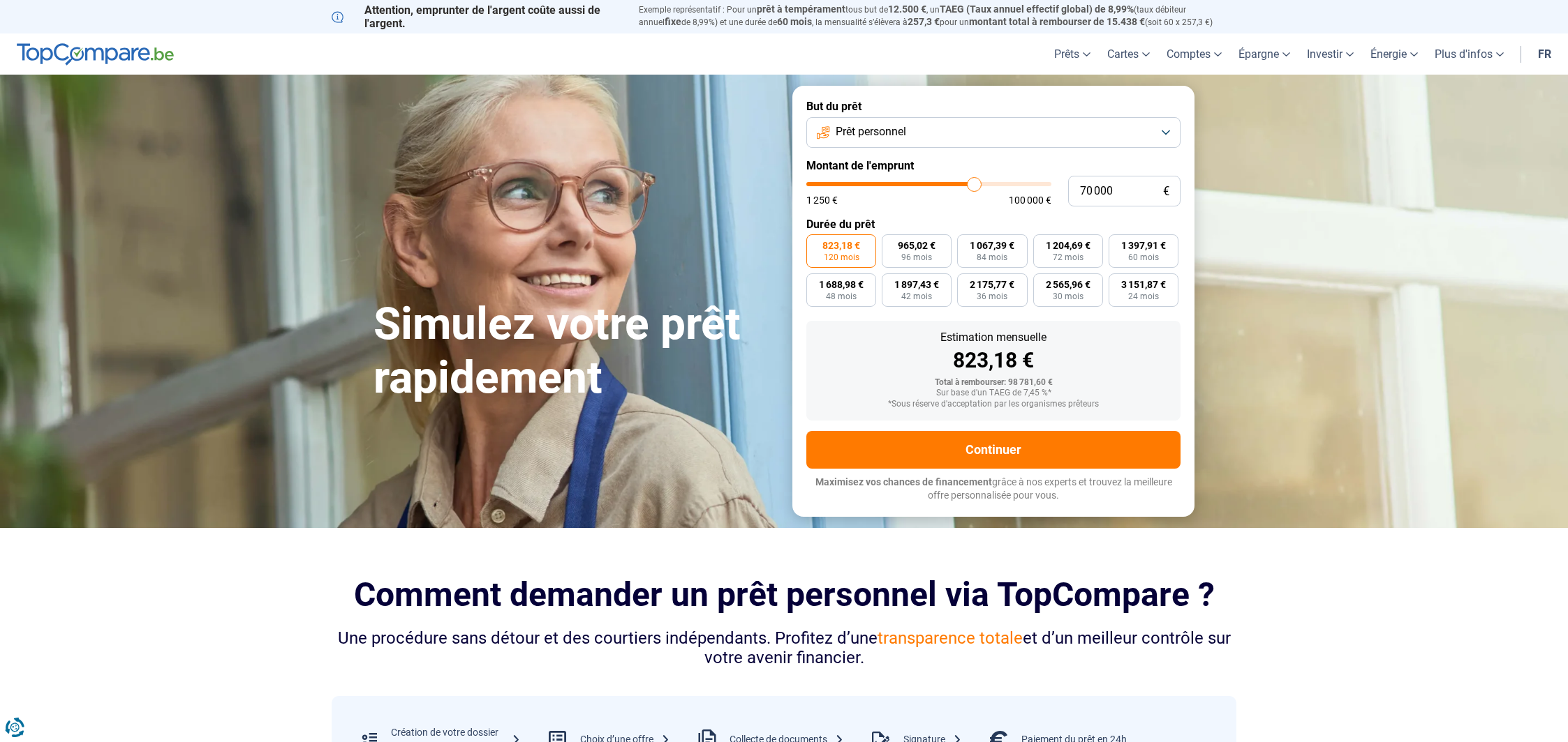
type input "69 750"
type input "69750"
type input "69 500"
type input "69500"
type input "69 250"
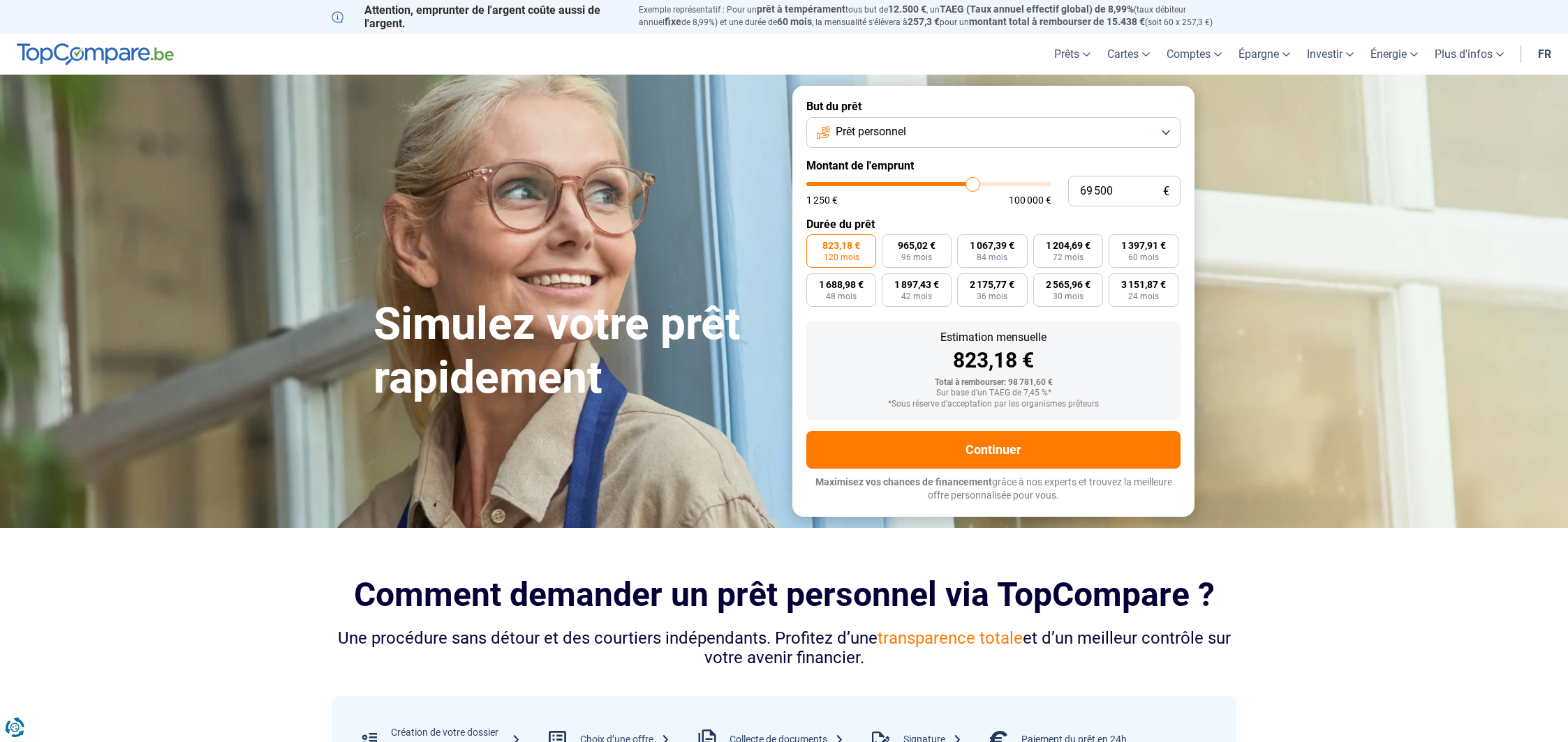
type input "69250"
type input "69 500"
type input "69500"
type input "69 750"
type input "69750"
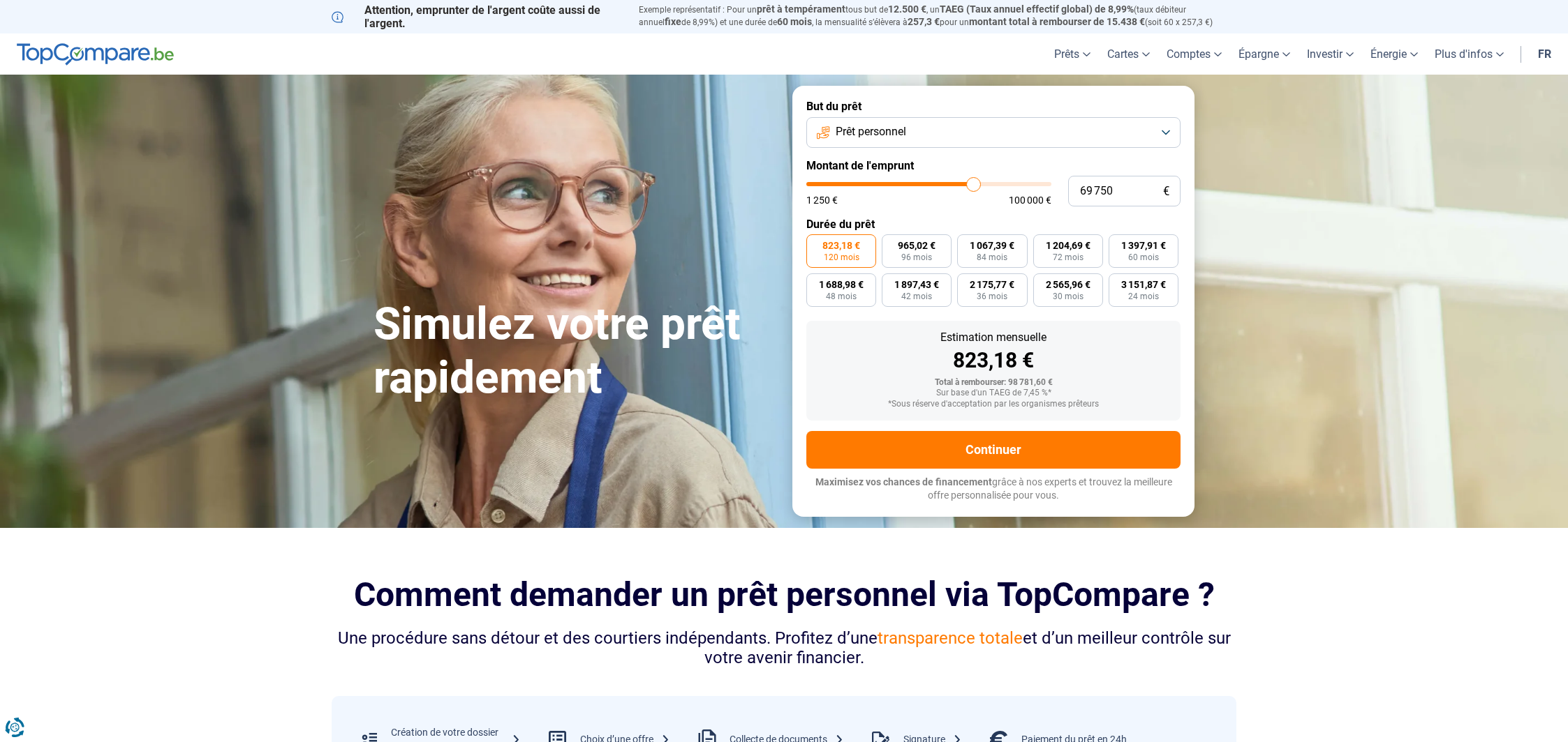
type input "70 000"
type input "70000"
click at [973, 182] on input "range" at bounding box center [928, 184] width 245 height 4
click at [1003, 288] on span "2 168,03 €" at bounding box center [992, 284] width 45 height 9
click at [966, 283] on input "2 168,03 € 36 mois" at bounding box center [962, 278] width 9 height 9
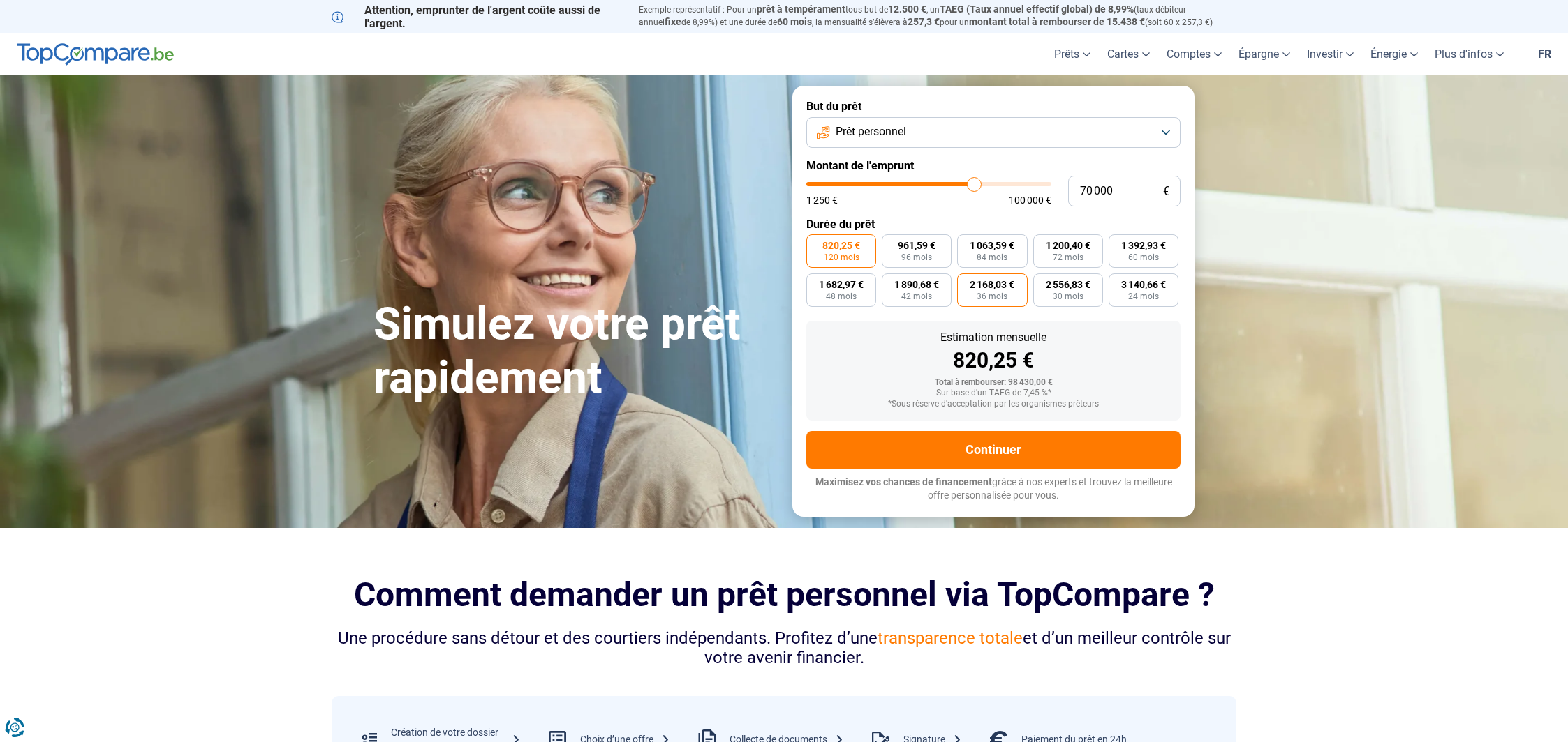
radio input "true"
click at [854, 286] on span "1 682,97 €" at bounding box center [840, 284] width 45 height 9
click at [815, 283] on input "1 682,97 € 48 mois" at bounding box center [811, 278] width 9 height 9
radio input "true"
drag, startPoint x: 944, startPoint y: 381, endPoint x: 1038, endPoint y: 376, distance: 94.1
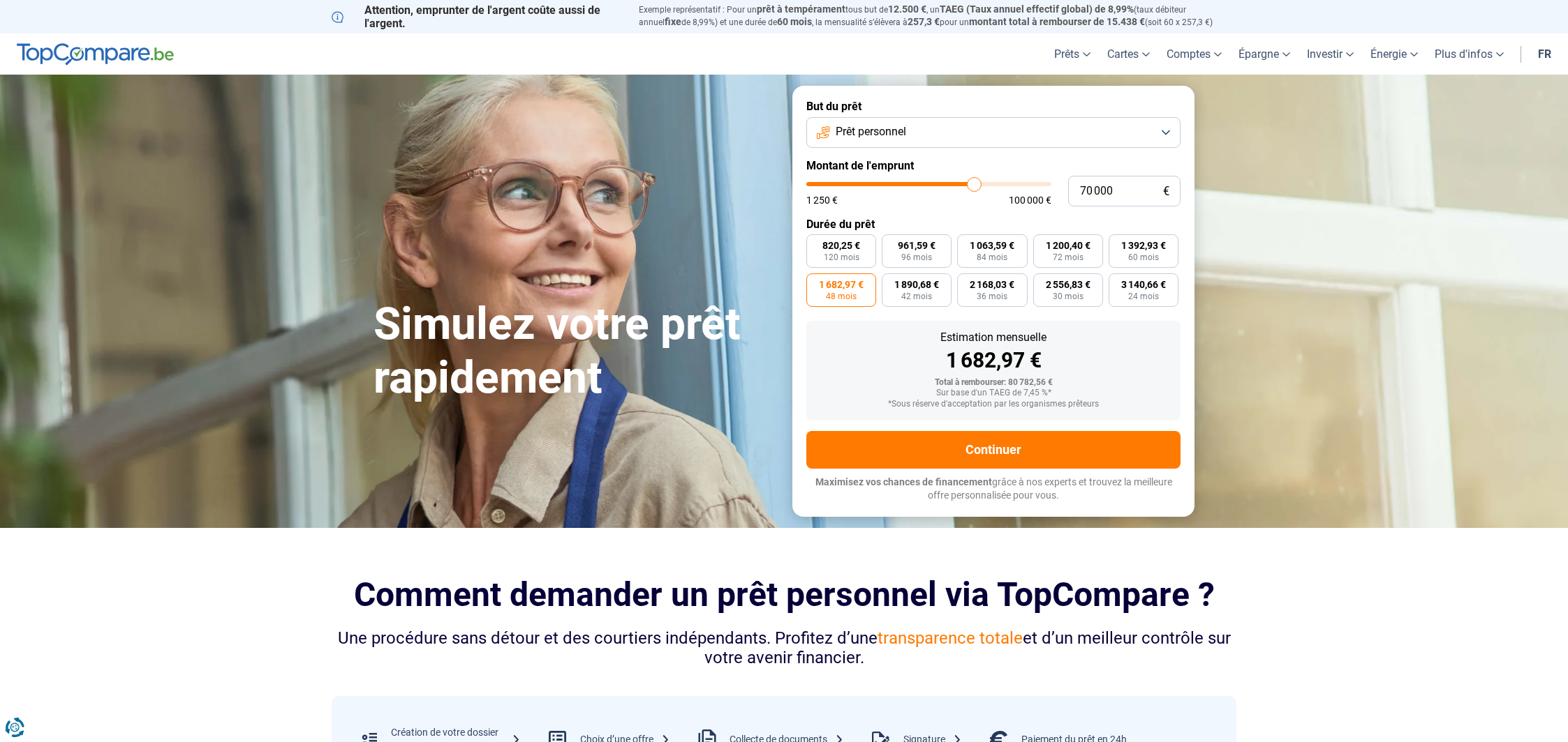
click at [1038, 378] on div "Total à rembourser: 80 782,56 €" at bounding box center [993, 383] width 352 height 9
